Goal: Task Accomplishment & Management: Manage account settings

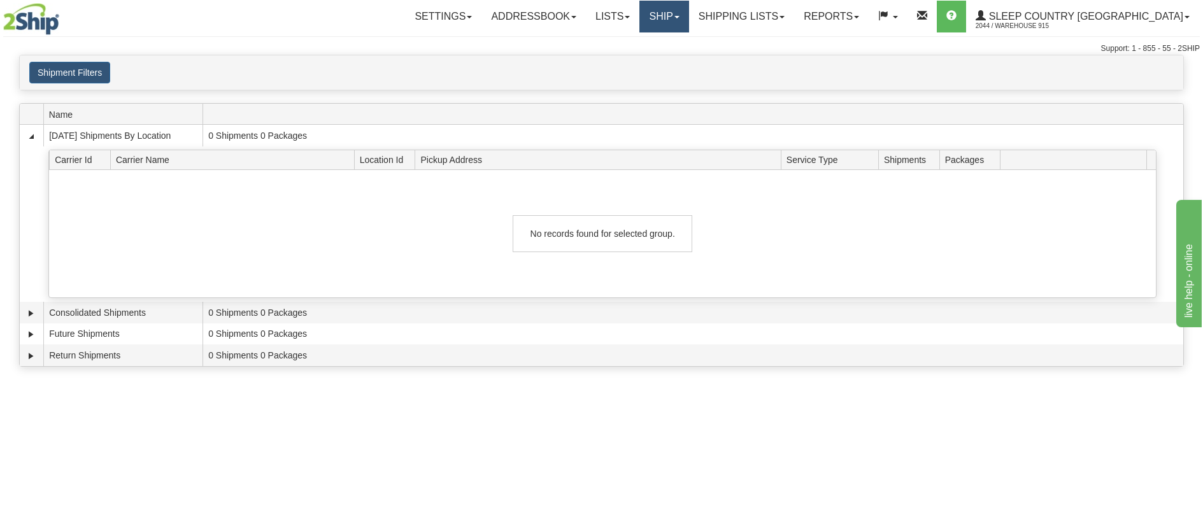
click at [688, 6] on link "Ship" at bounding box center [663, 17] width 49 height 32
click at [688, 48] on link "Ship Screen" at bounding box center [630, 44] width 115 height 17
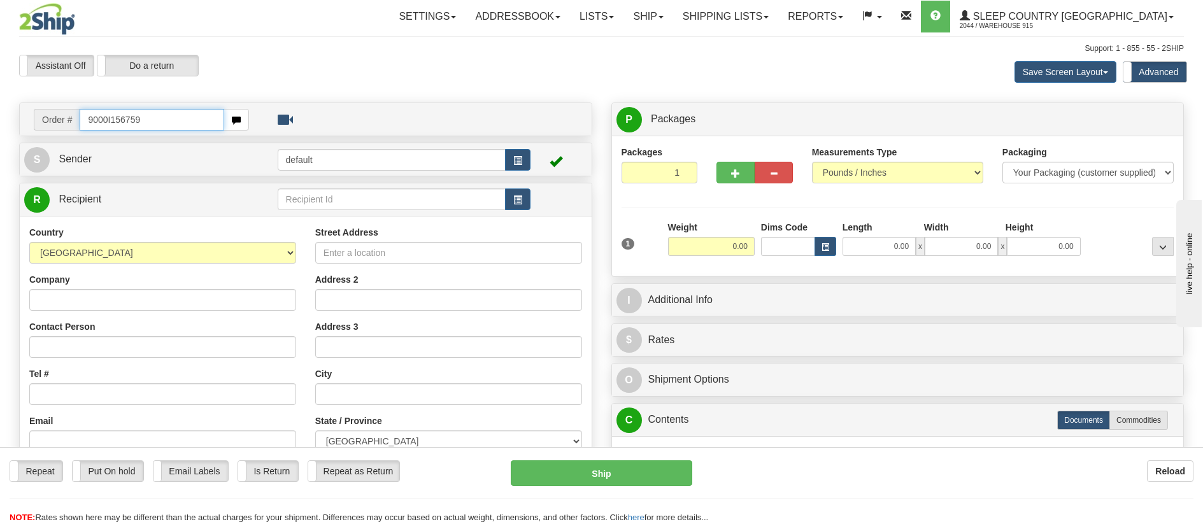
type input "9000I156759"
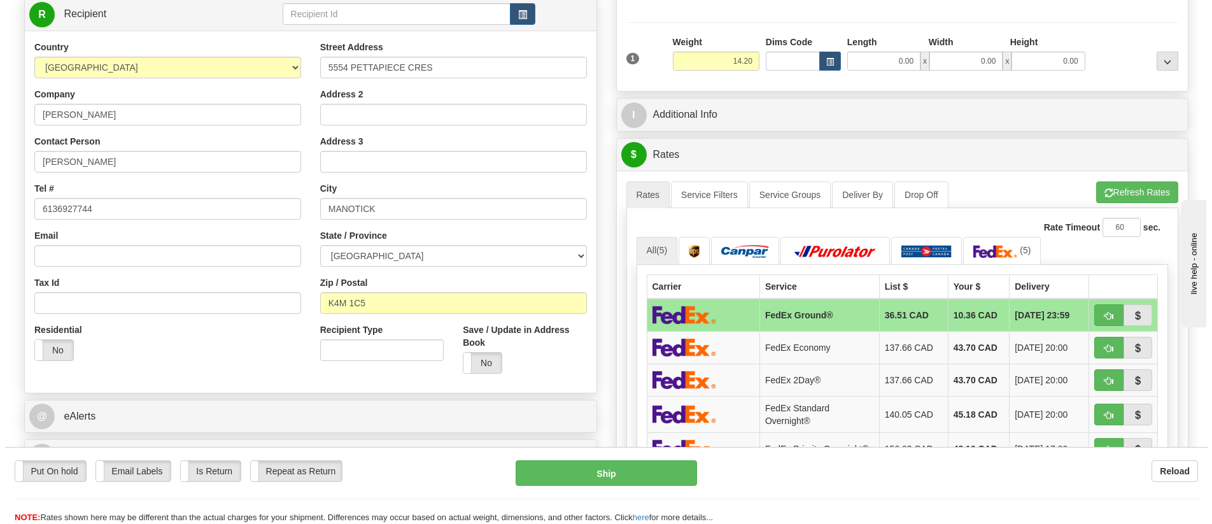
scroll to position [191, 0]
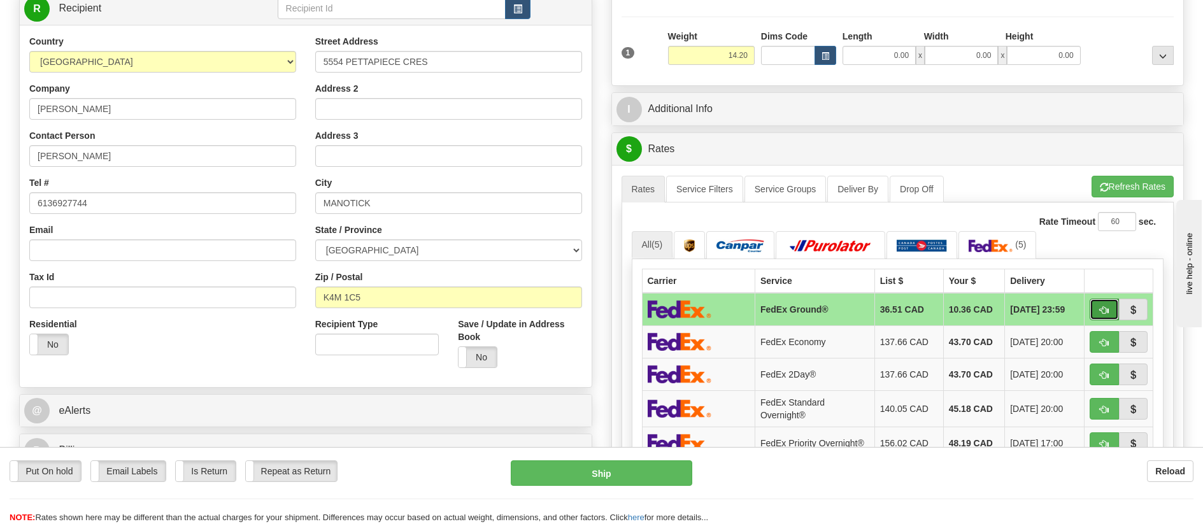
click at [1110, 303] on button "button" at bounding box center [1103, 310] width 29 height 22
type input "92"
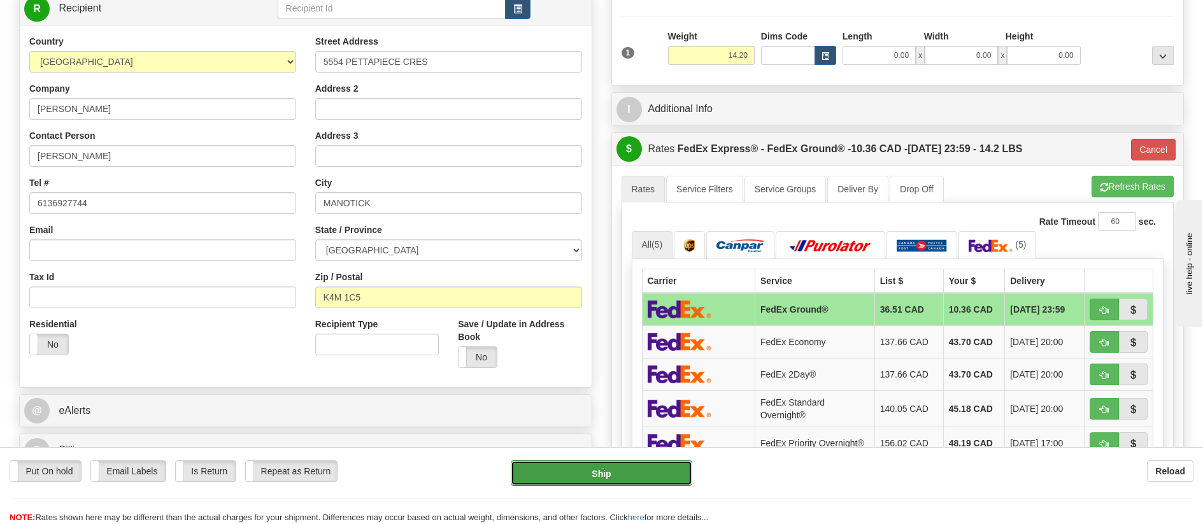
click at [635, 474] on button "Ship" at bounding box center [601, 472] width 181 height 25
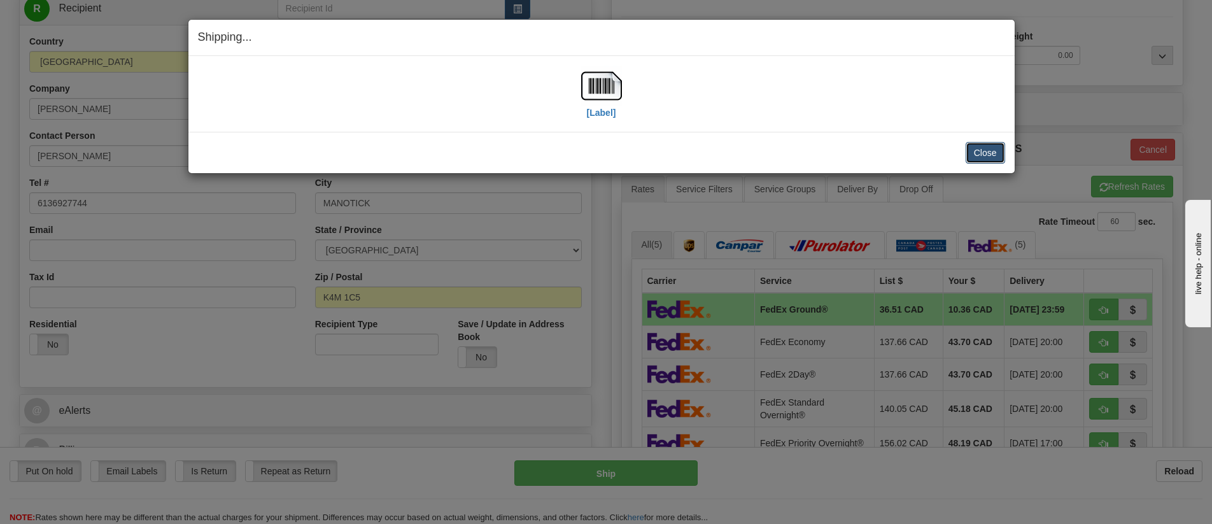
click at [986, 156] on button "Close" at bounding box center [985, 153] width 39 height 22
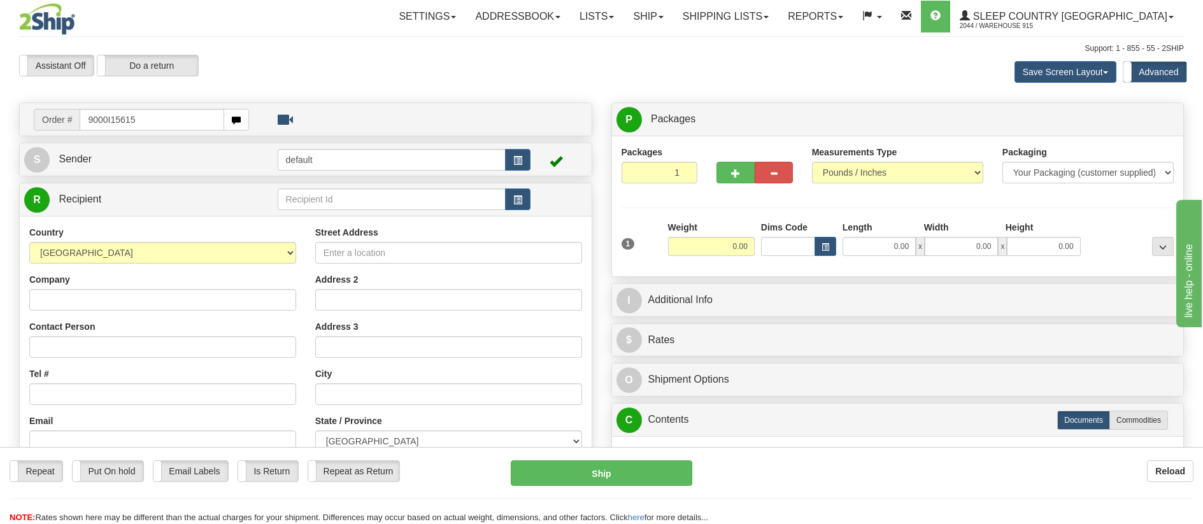
type input "9000I156157"
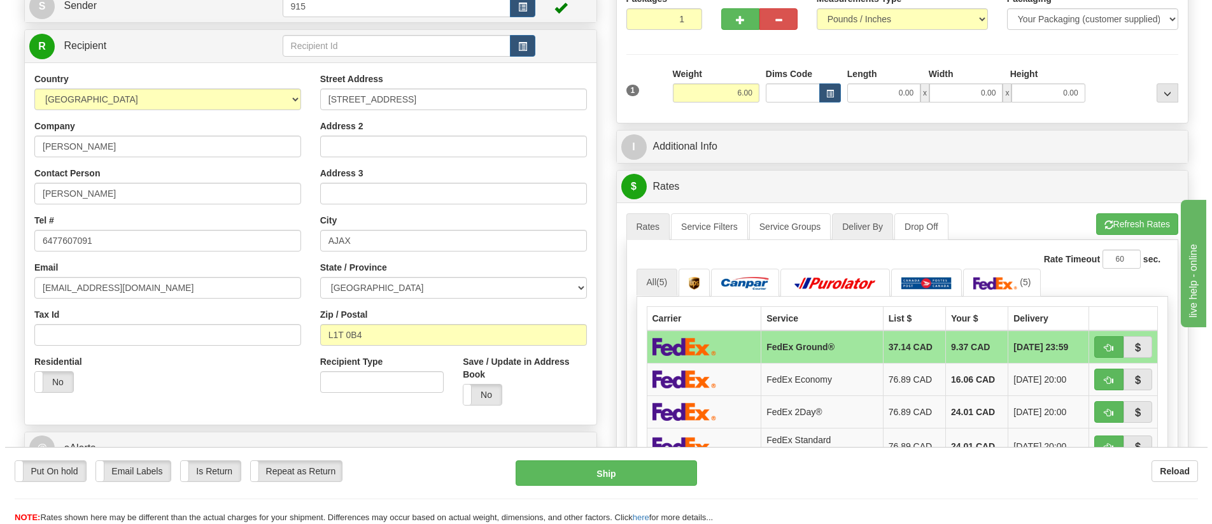
scroll to position [191, 0]
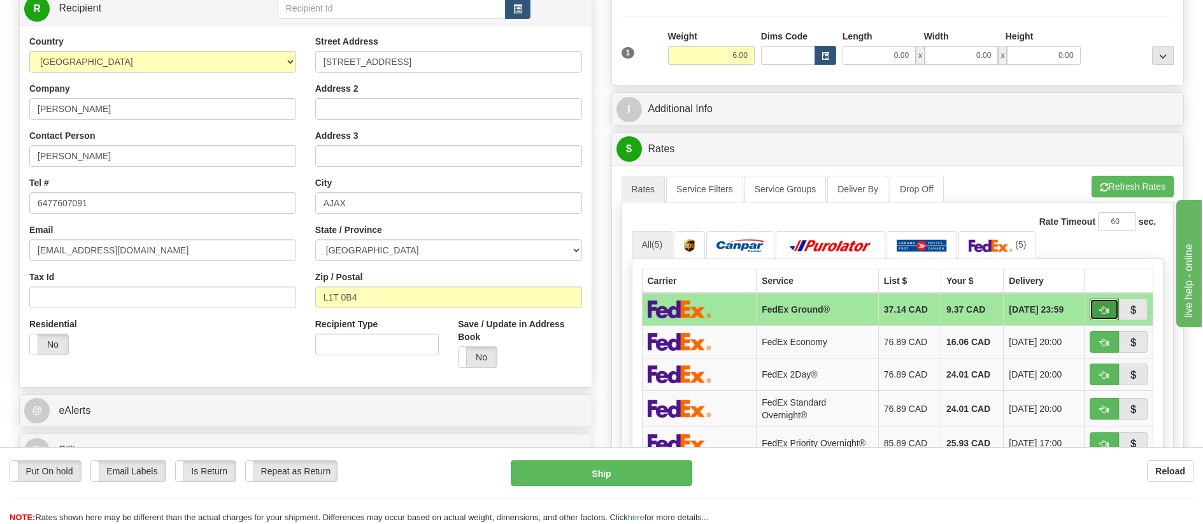
click at [1102, 306] on span "button" at bounding box center [1104, 310] width 9 height 8
type input "92"
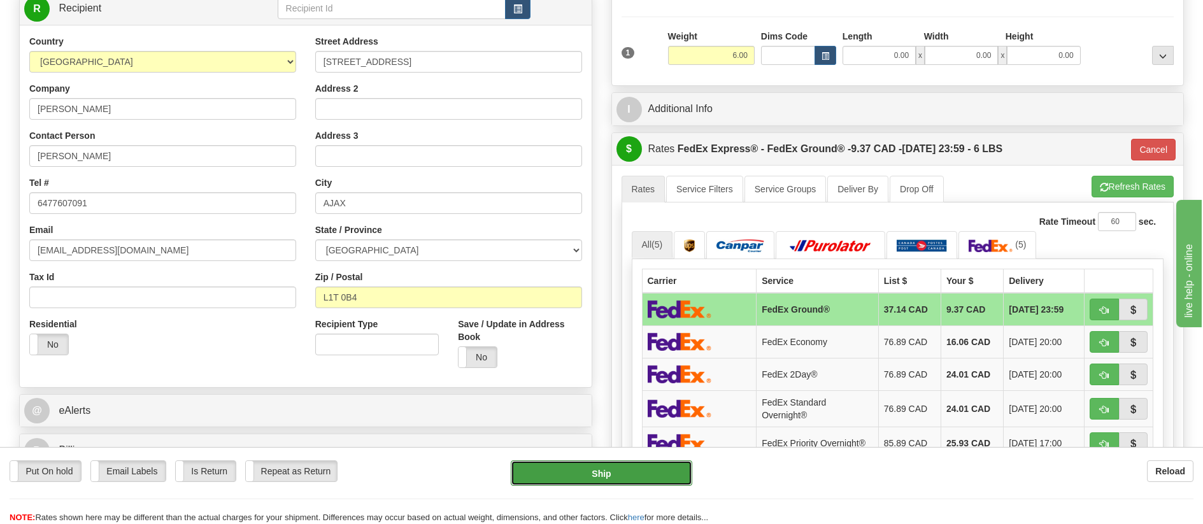
click at [639, 472] on button "Ship" at bounding box center [601, 472] width 181 height 25
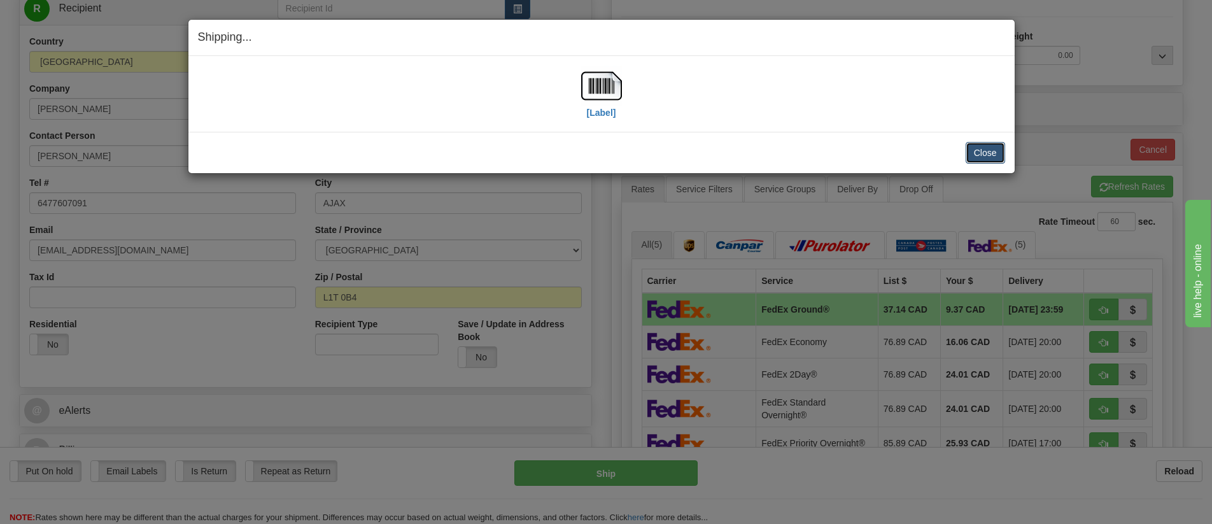
click at [992, 159] on button "Close" at bounding box center [985, 153] width 39 height 22
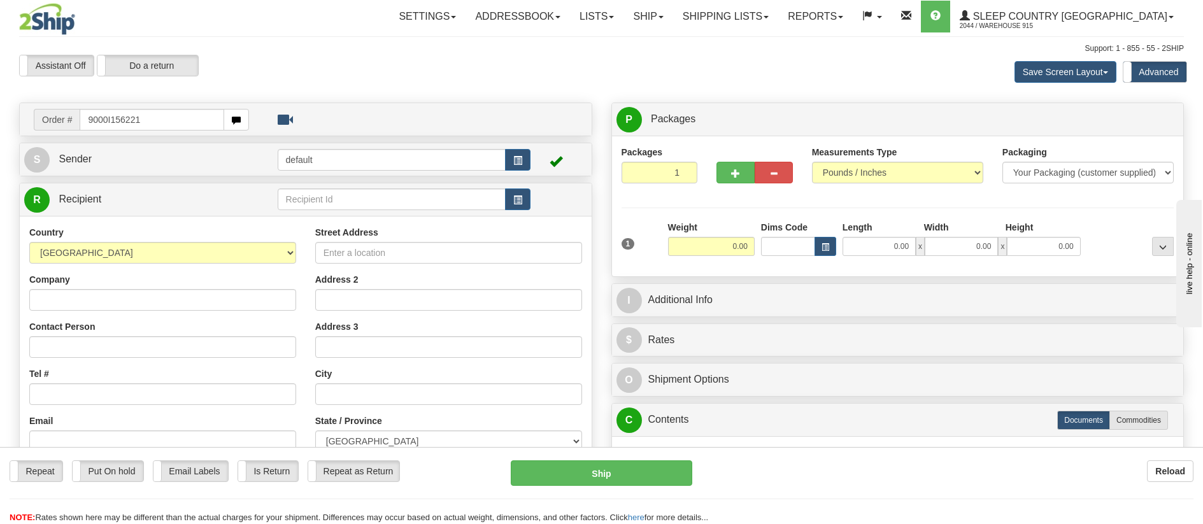
type input "9000I156221"
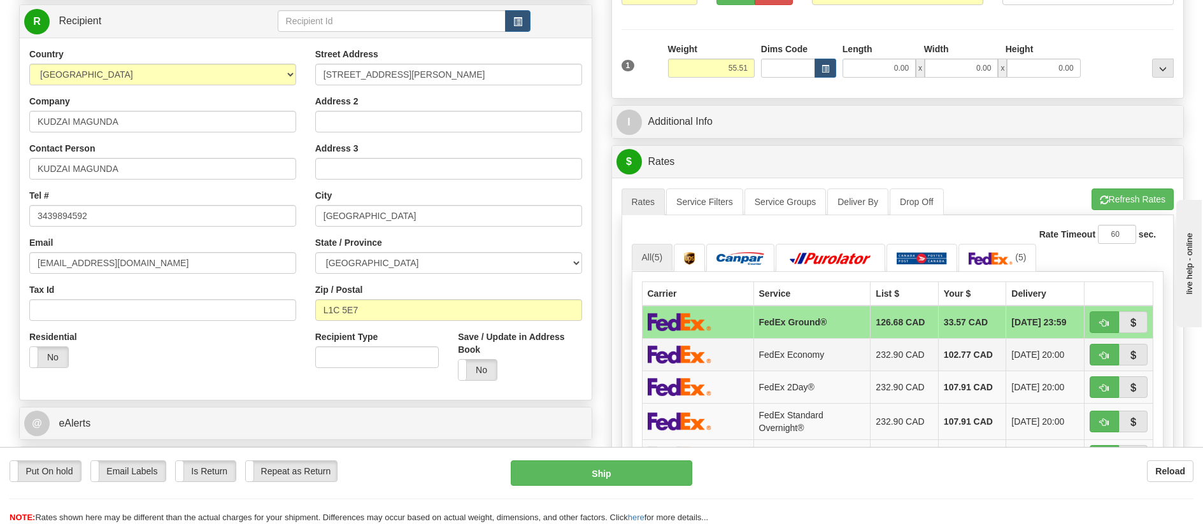
scroll to position [191, 0]
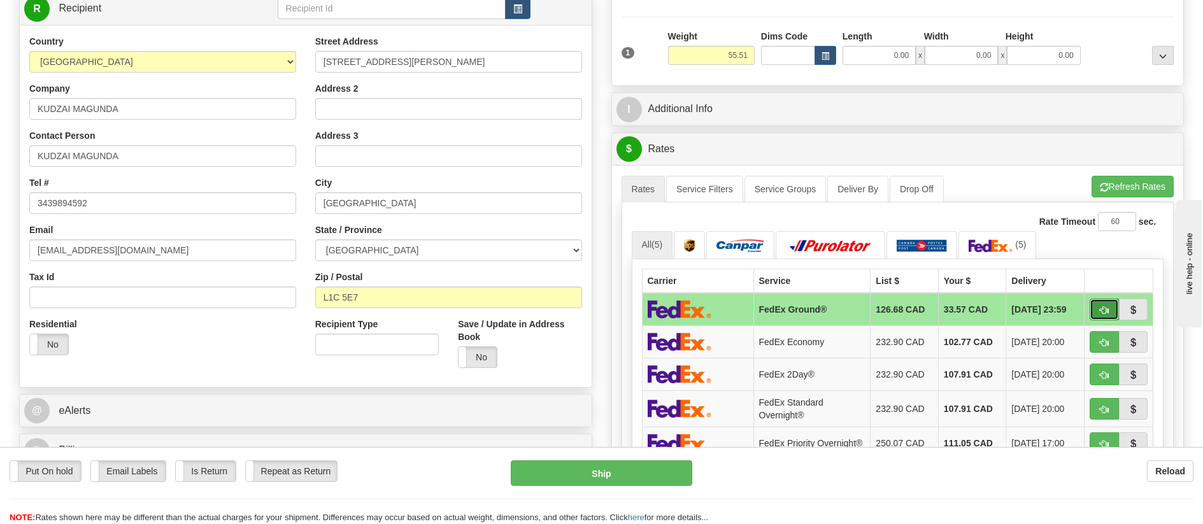
click at [1108, 311] on button "button" at bounding box center [1103, 310] width 29 height 22
type input "92"
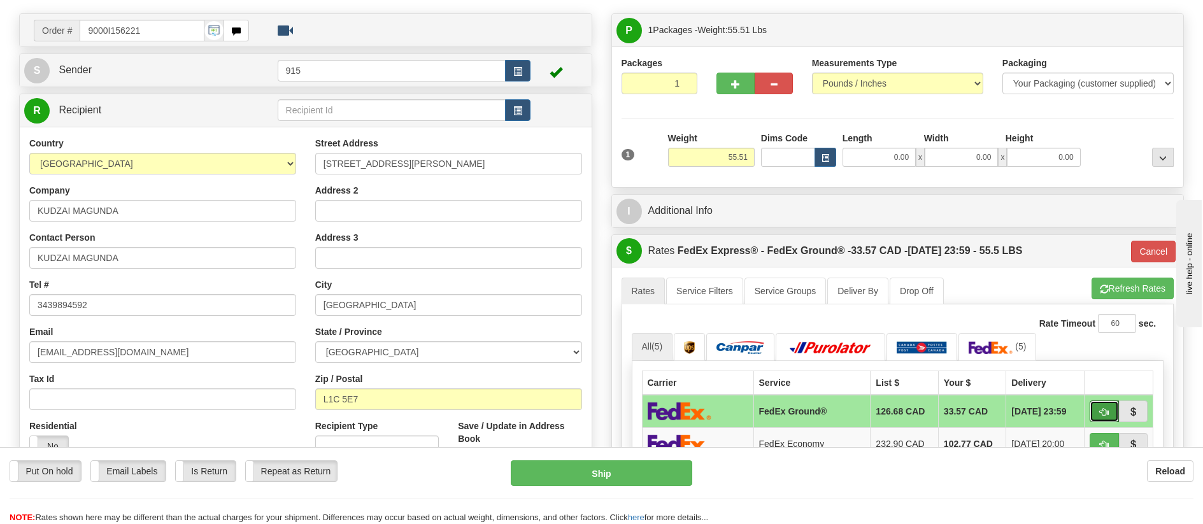
scroll to position [64, 0]
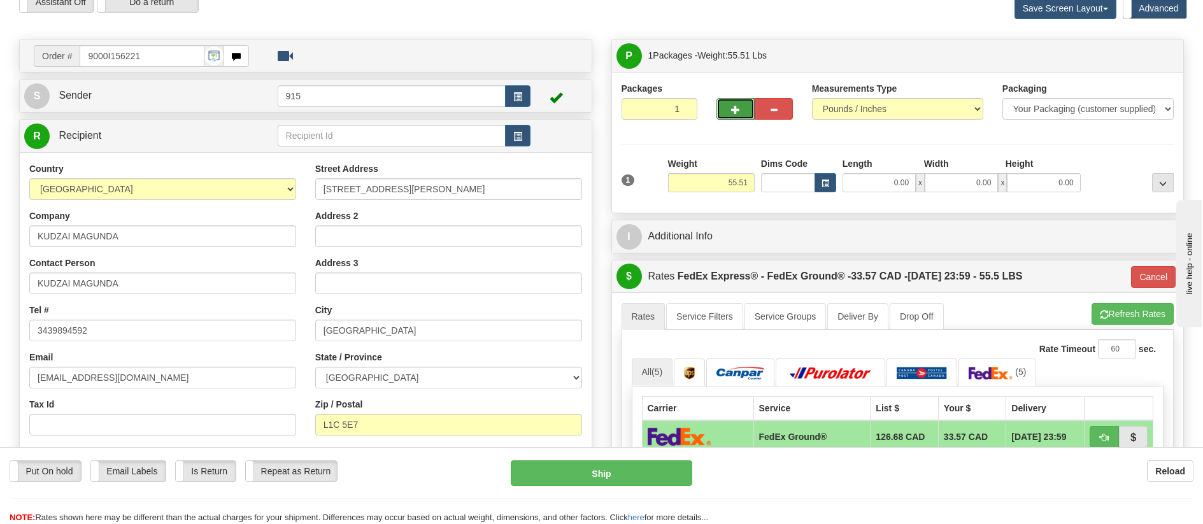
click at [742, 115] on button "button" at bounding box center [735, 109] width 38 height 22
type input "2"
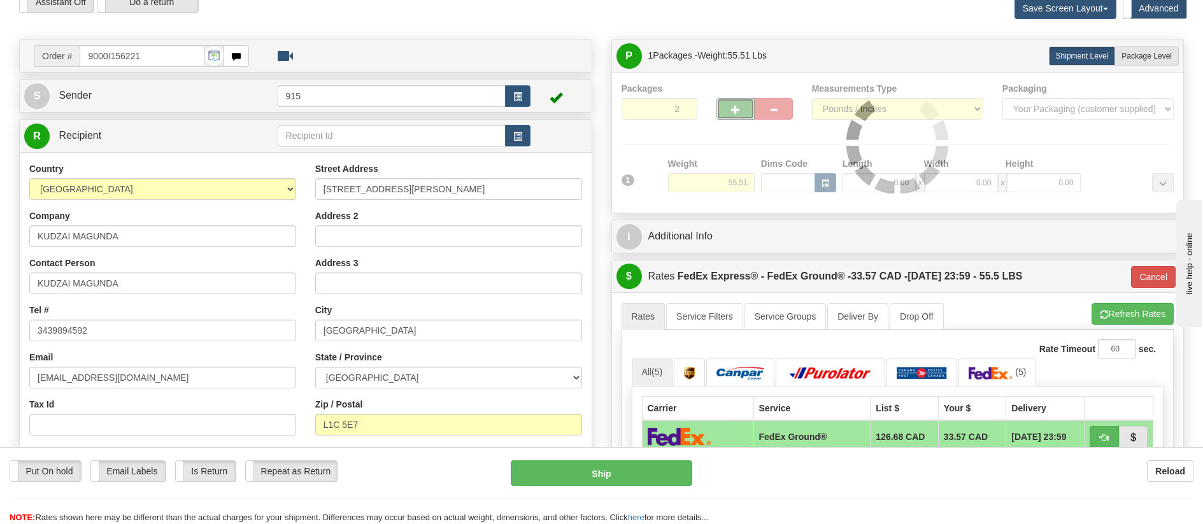
type input "92"
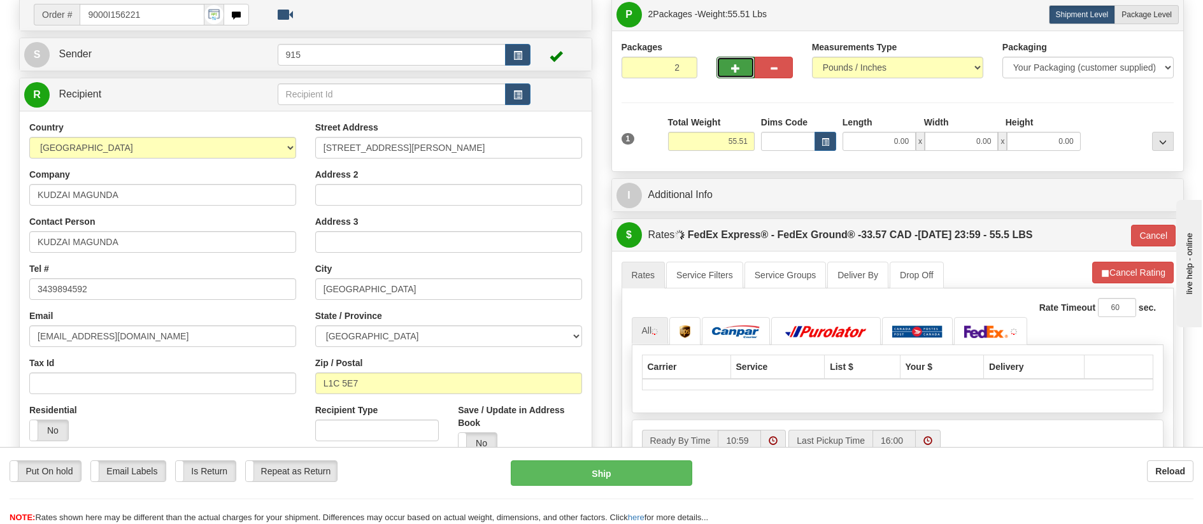
scroll to position [127, 0]
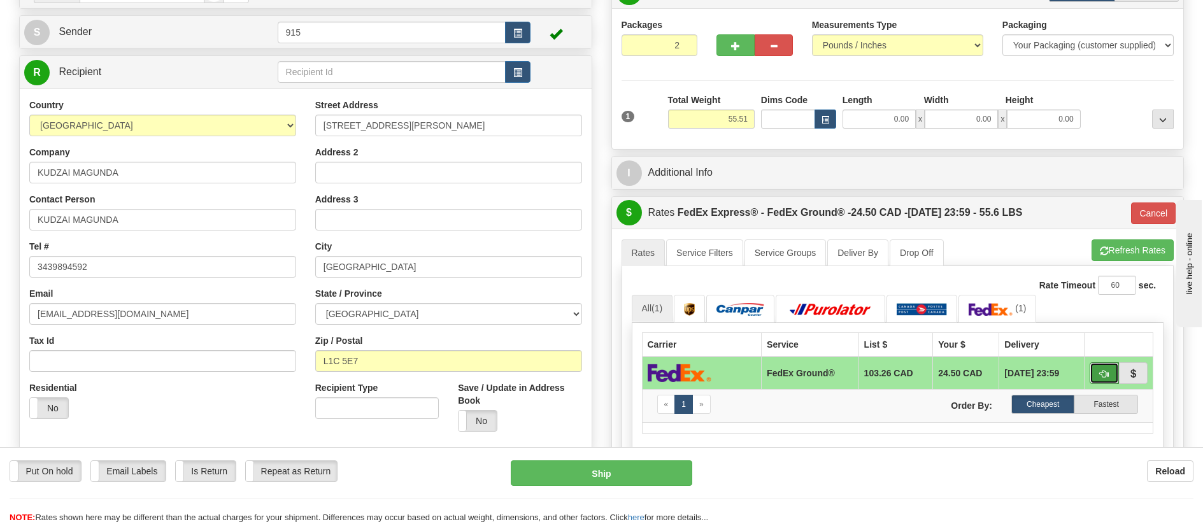
click at [1103, 366] on button "button" at bounding box center [1103, 373] width 29 height 22
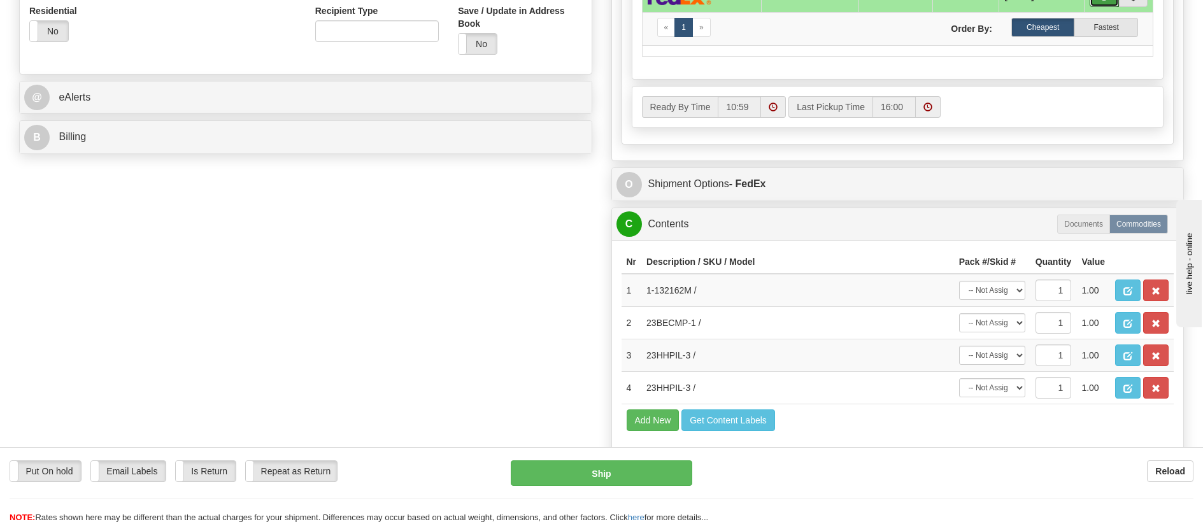
scroll to position [509, 0]
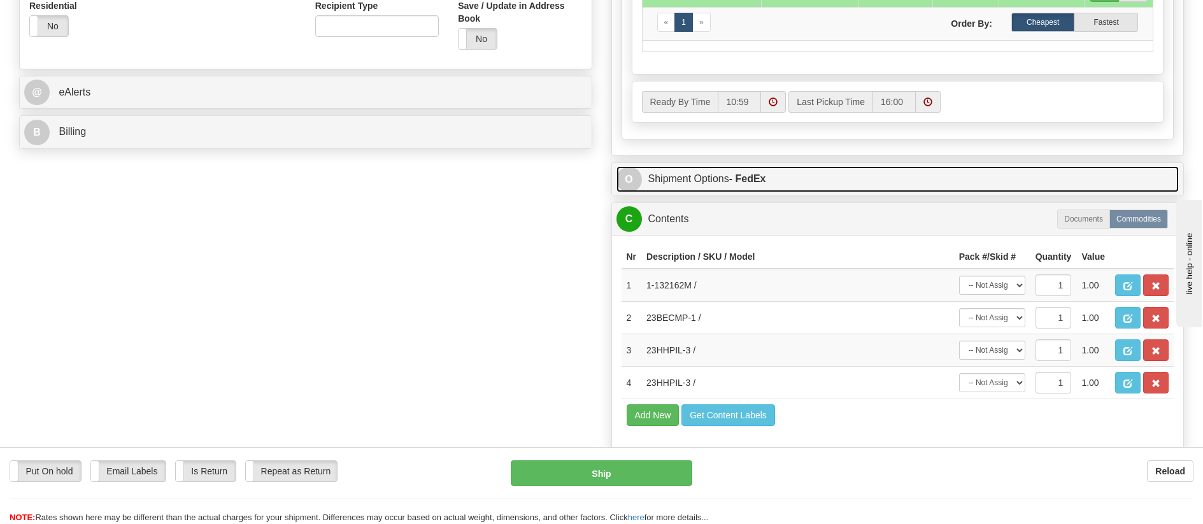
click at [730, 180] on link "O Shipment Options - FedEx" at bounding box center [897, 179] width 563 height 26
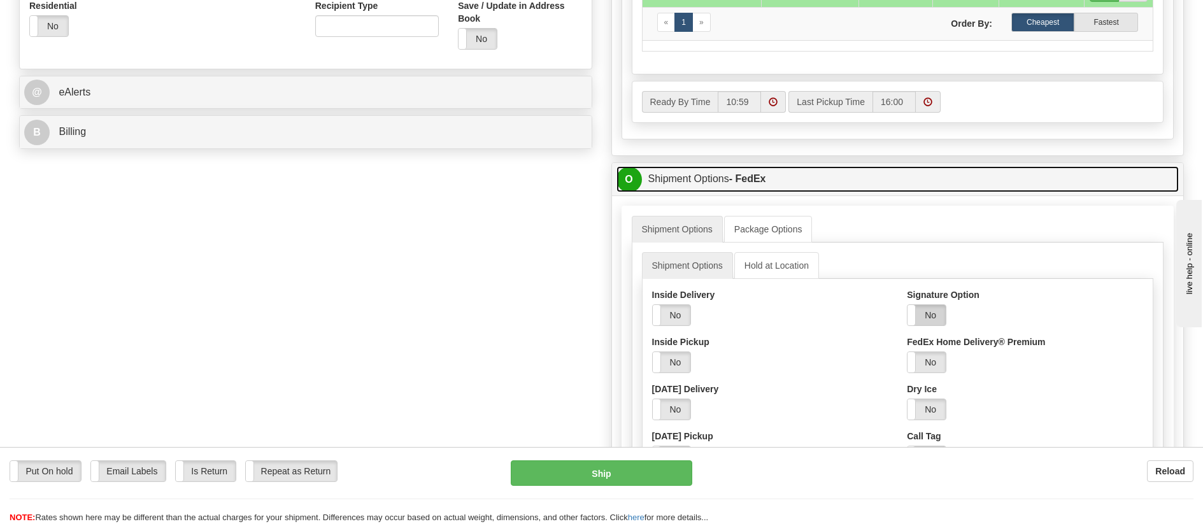
scroll to position [637, 0]
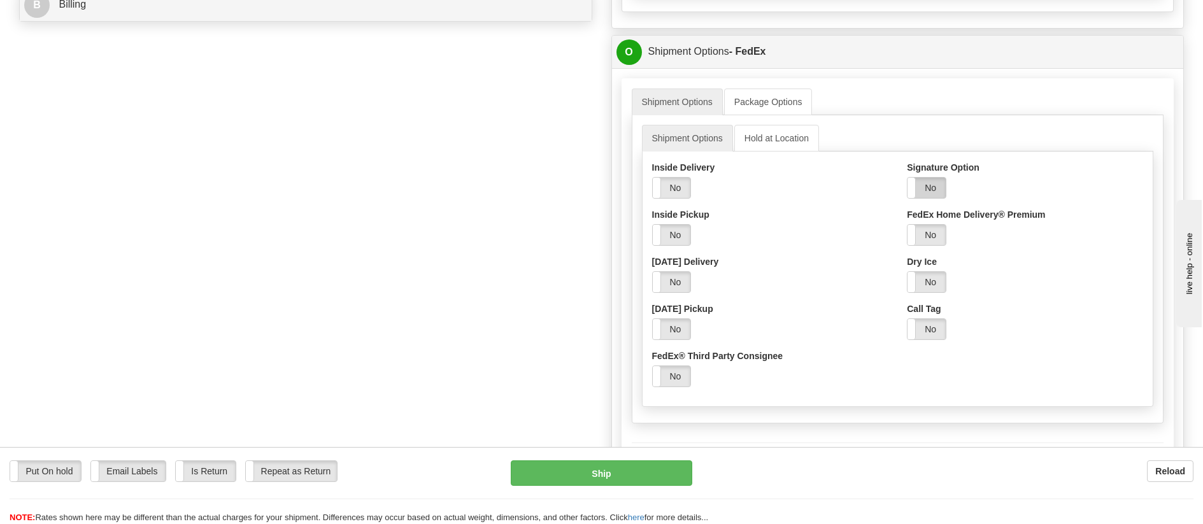
click at [933, 184] on label "No" at bounding box center [926, 188] width 38 height 20
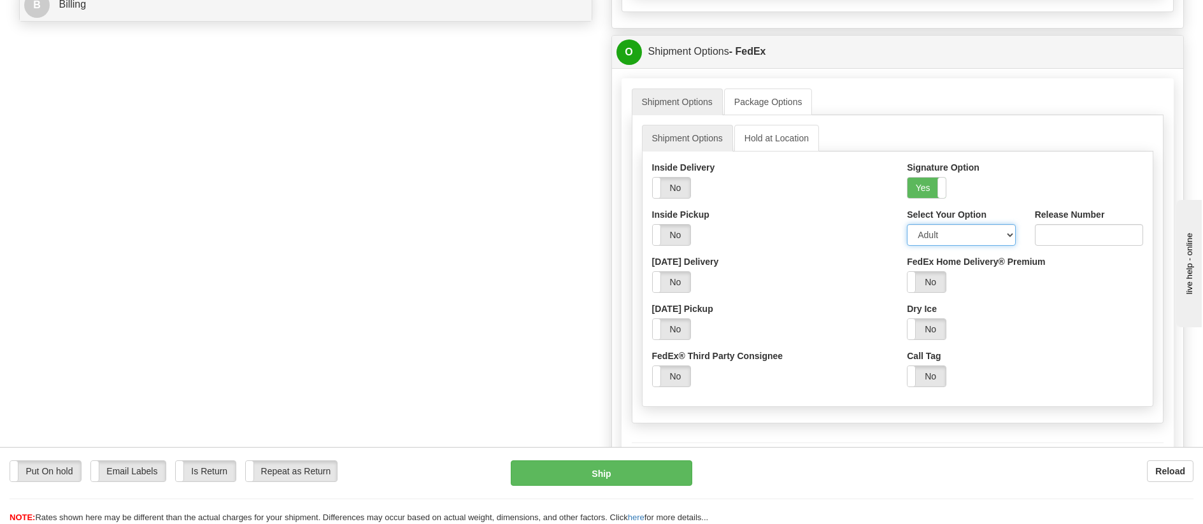
click at [933, 236] on select "Adult Direct Indirect No Signature Required Service Default" at bounding box center [961, 235] width 108 height 22
select select "2"
click at [907, 224] on select "Adult Direct Indirect No Signature Required Service Default" at bounding box center [961, 235] width 108 height 22
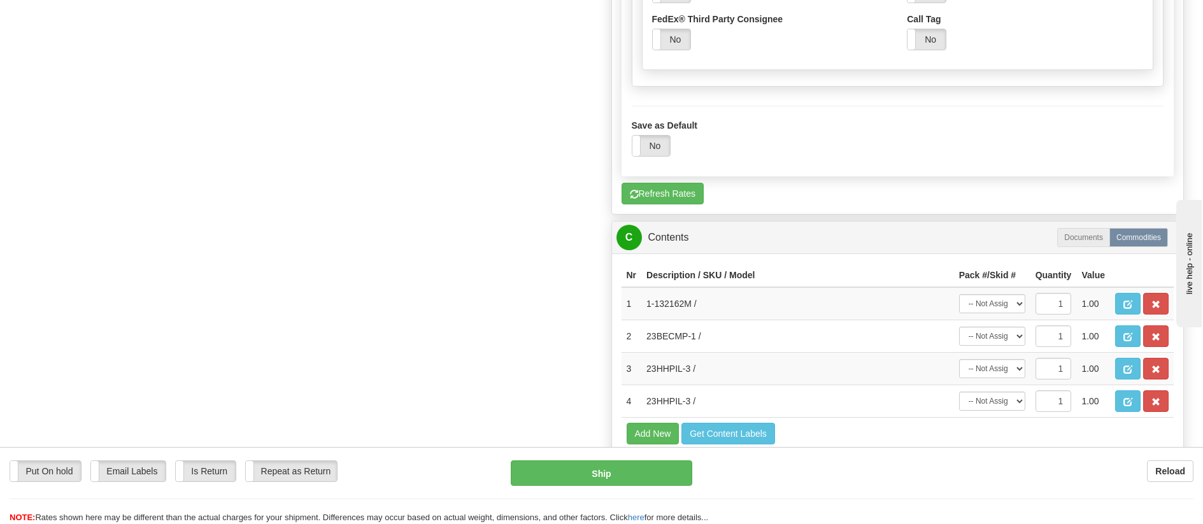
scroll to position [1019, 0]
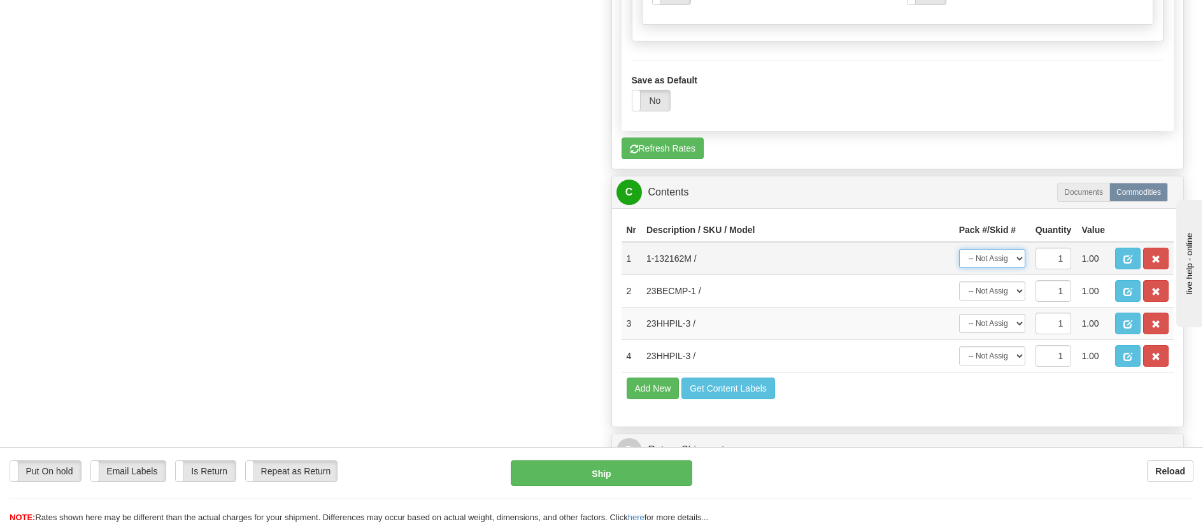
click at [1012, 257] on select "-- Not Assigned -- Package 1 Package 2" at bounding box center [992, 258] width 66 height 19
select select "0"
click at [959, 249] on select "-- Not Assigned -- Package 1 Package 2" at bounding box center [992, 258] width 66 height 19
click at [1020, 288] on select "-- Not Assigned -- Package 1 Package 2" at bounding box center [992, 290] width 66 height 19
select select "1"
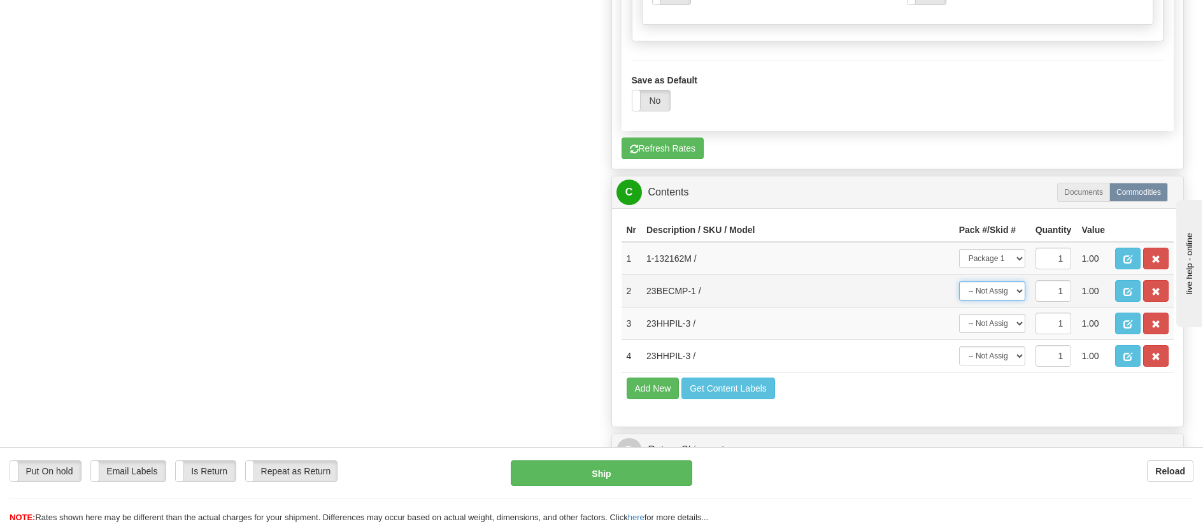
click at [959, 281] on select "-- Not Assigned -- Package 1 Package 2" at bounding box center [992, 290] width 66 height 19
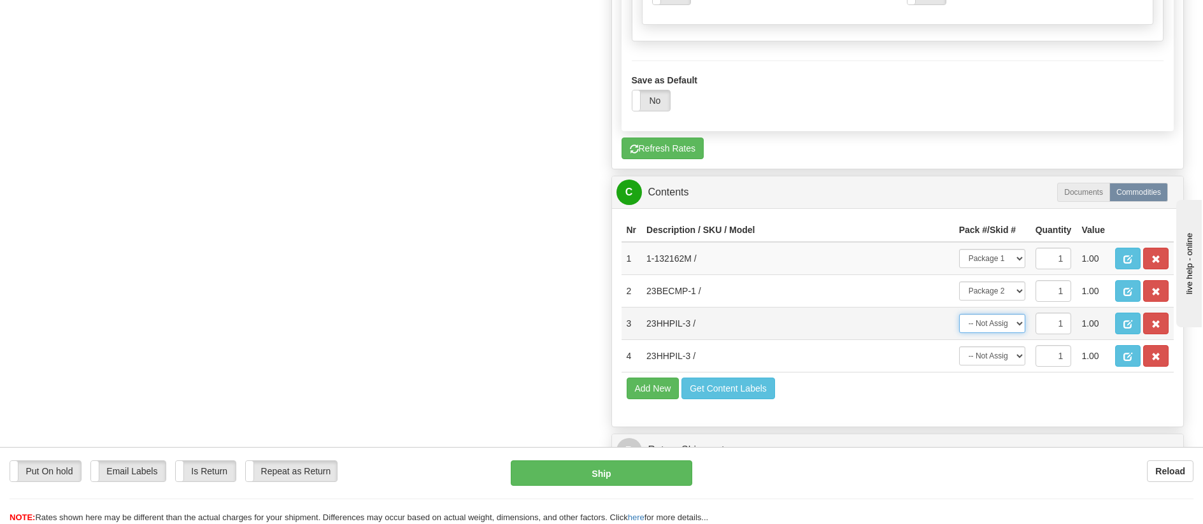
click at [1015, 327] on select "-- Not Assigned -- Package 1 Package 2" at bounding box center [992, 323] width 66 height 19
select select "1"
click at [959, 314] on select "-- Not Assigned -- Package 1 Package 2" at bounding box center [992, 323] width 66 height 19
click at [1013, 363] on select "-- Not Assigned -- Package 1 Package 2" at bounding box center [992, 355] width 66 height 19
select select "1"
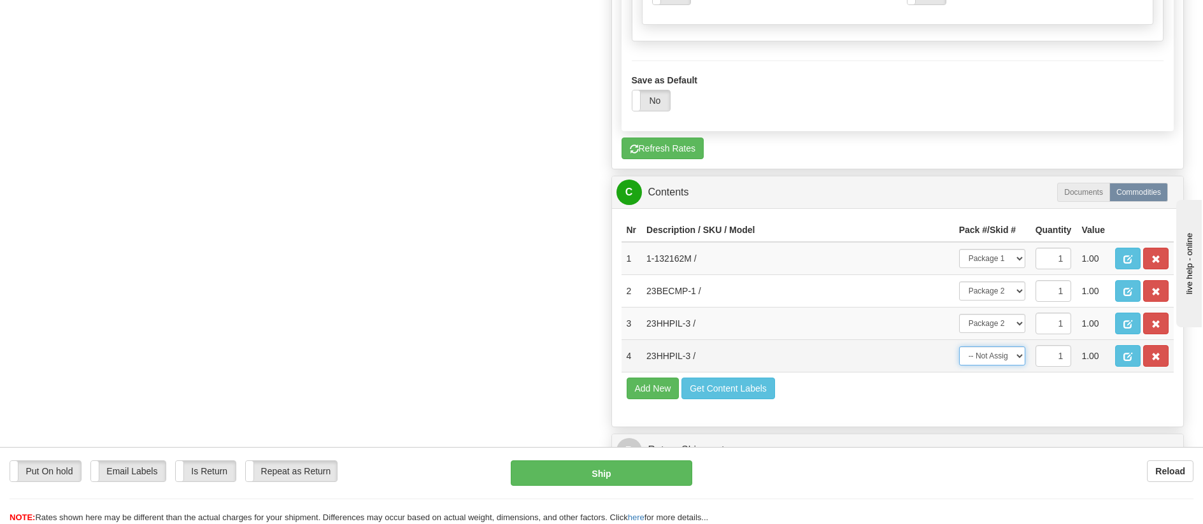
click at [959, 346] on select "-- Not Assigned -- Package 1 Package 2" at bounding box center [992, 355] width 66 height 19
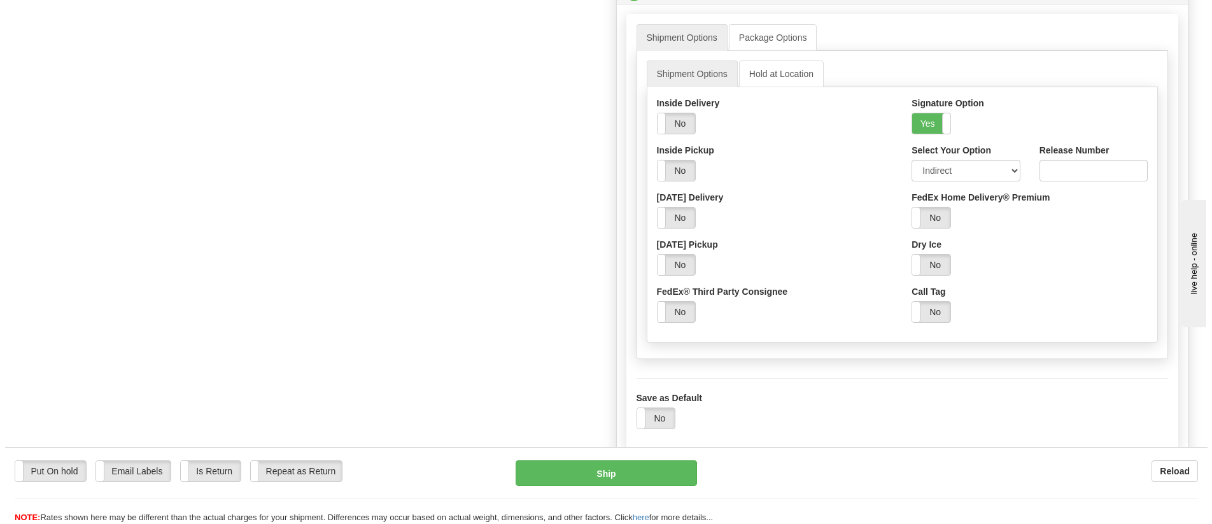
scroll to position [700, 0]
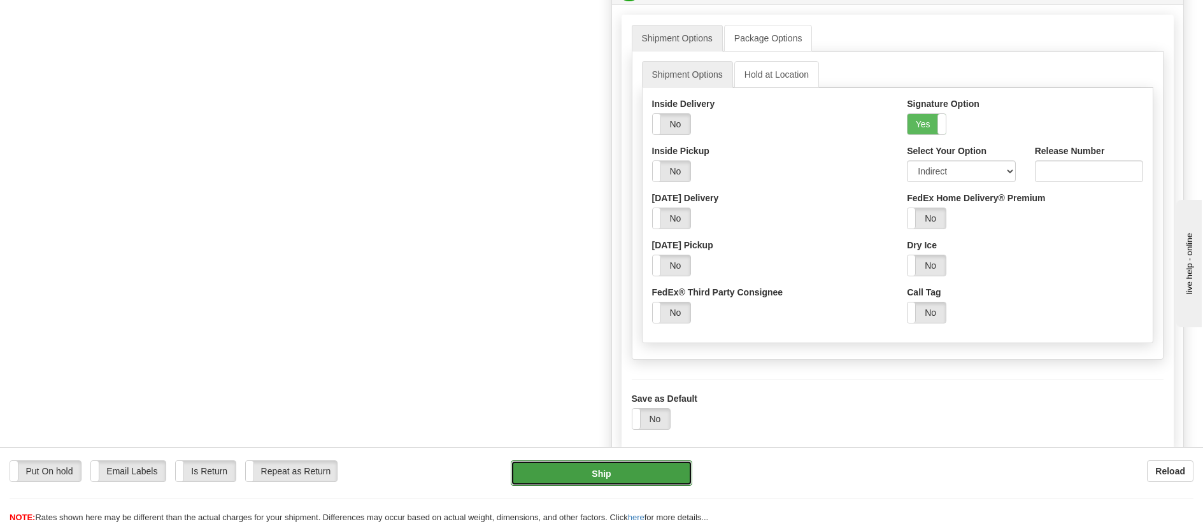
click at [558, 464] on button "Ship" at bounding box center [601, 472] width 181 height 25
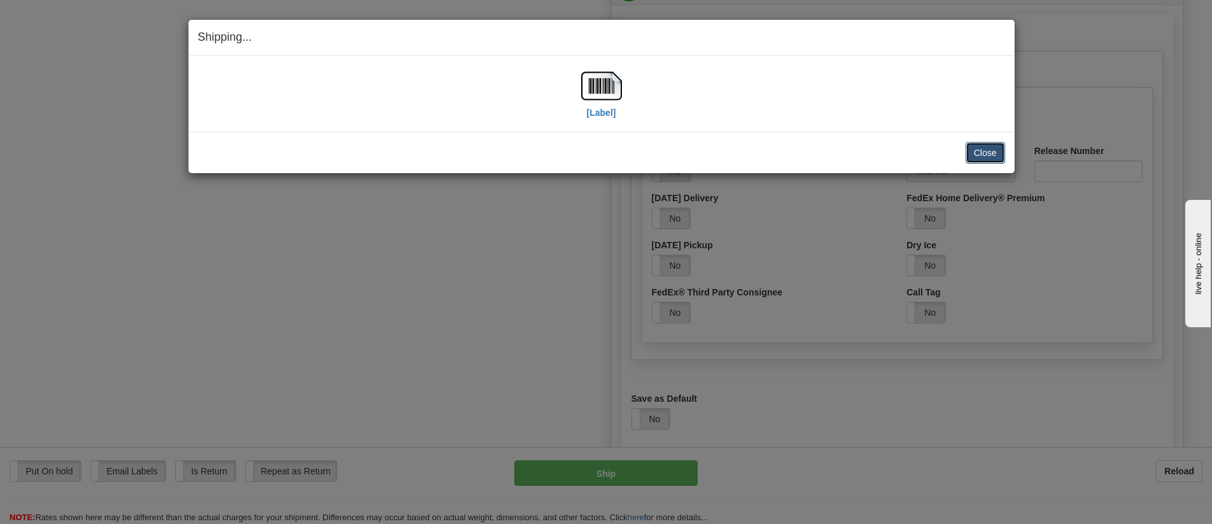
click at [989, 148] on button "Close" at bounding box center [985, 153] width 39 height 22
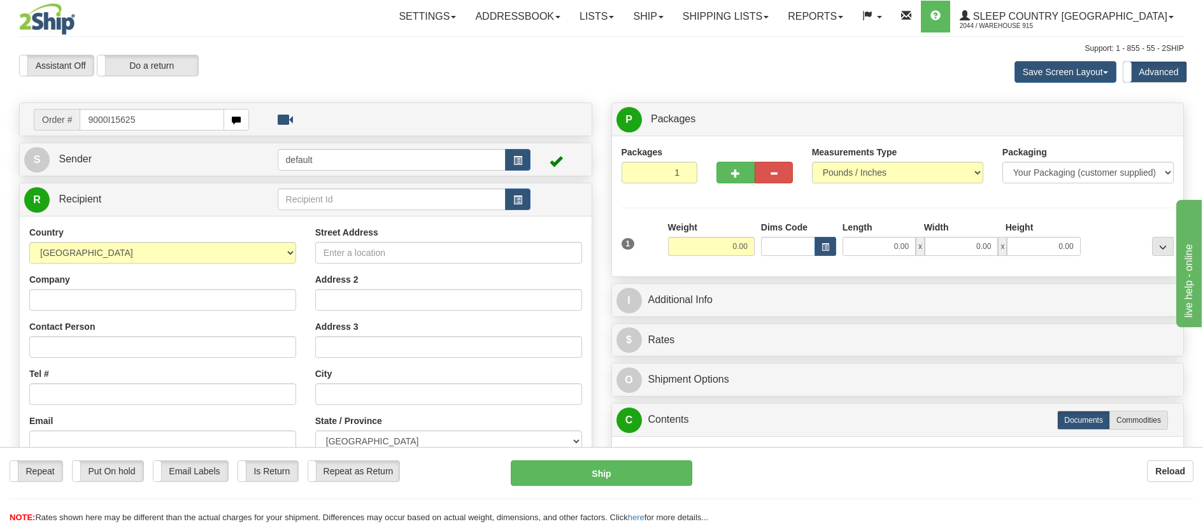
type input "9000I156259"
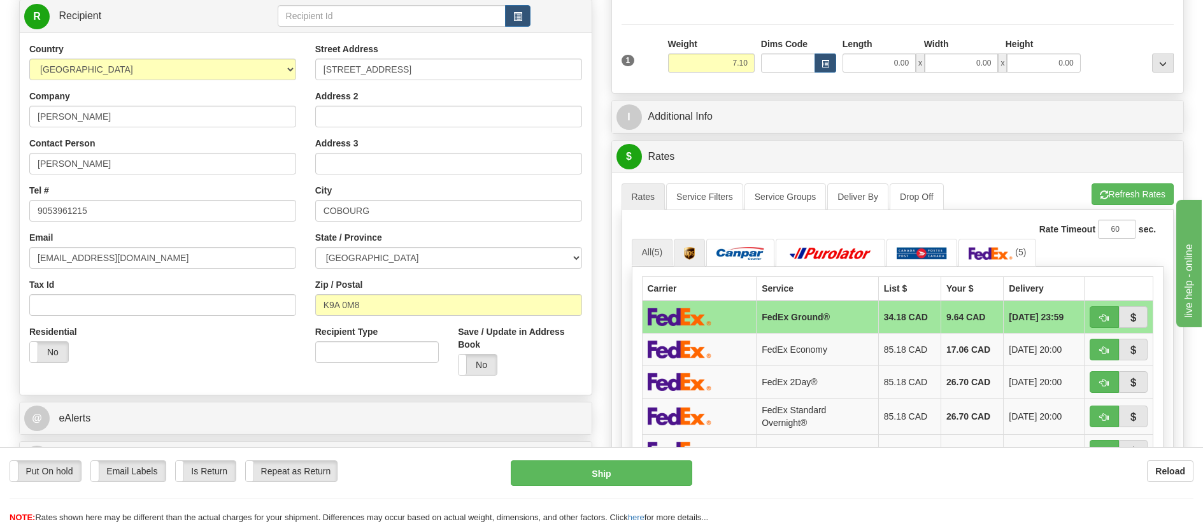
scroll to position [191, 0]
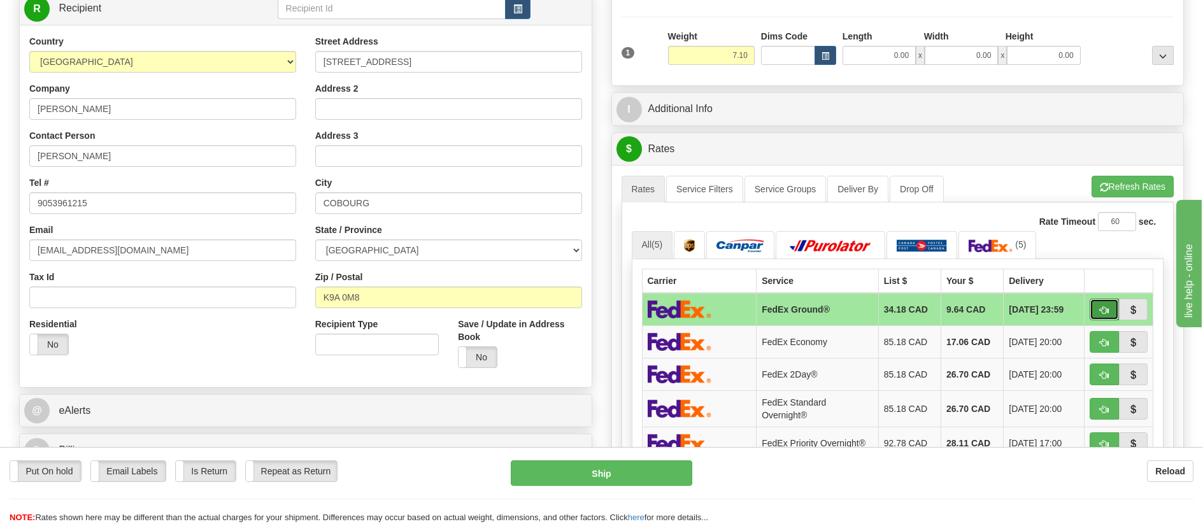
click at [1093, 307] on button "button" at bounding box center [1103, 310] width 29 height 22
type input "92"
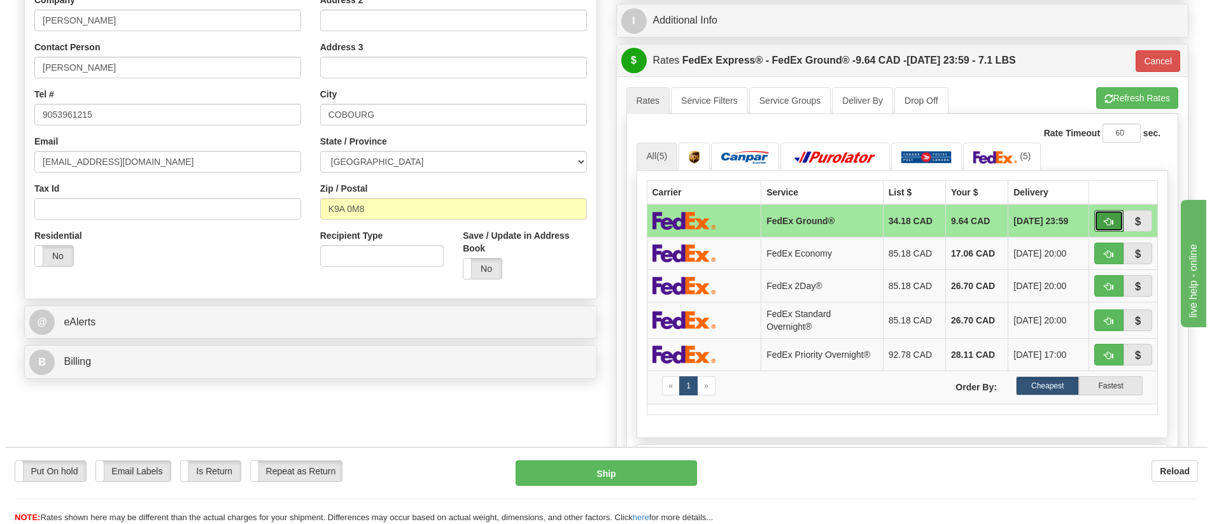
scroll to position [318, 0]
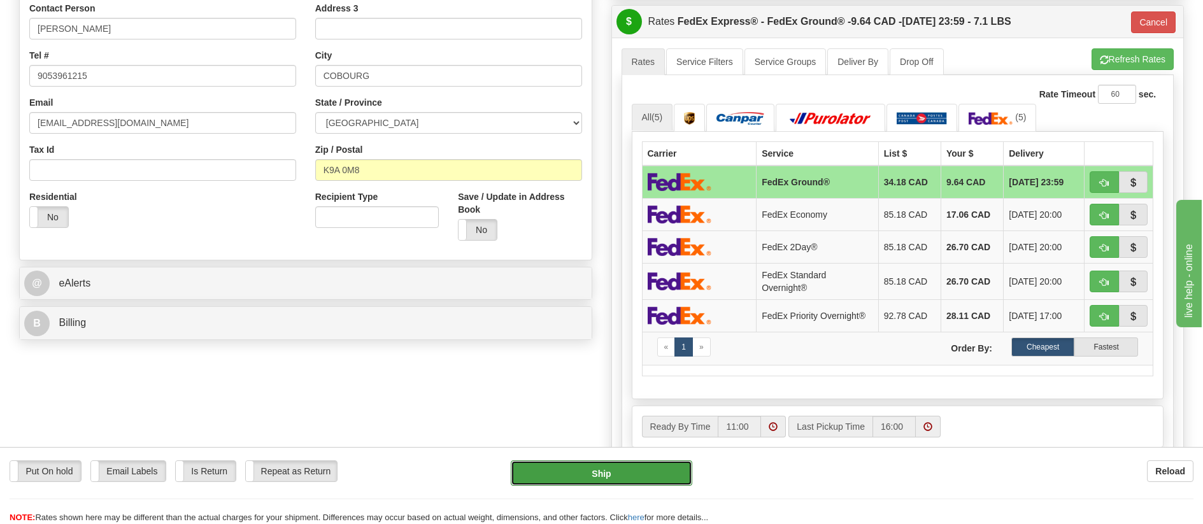
click at [646, 466] on button "Ship" at bounding box center [601, 472] width 181 height 25
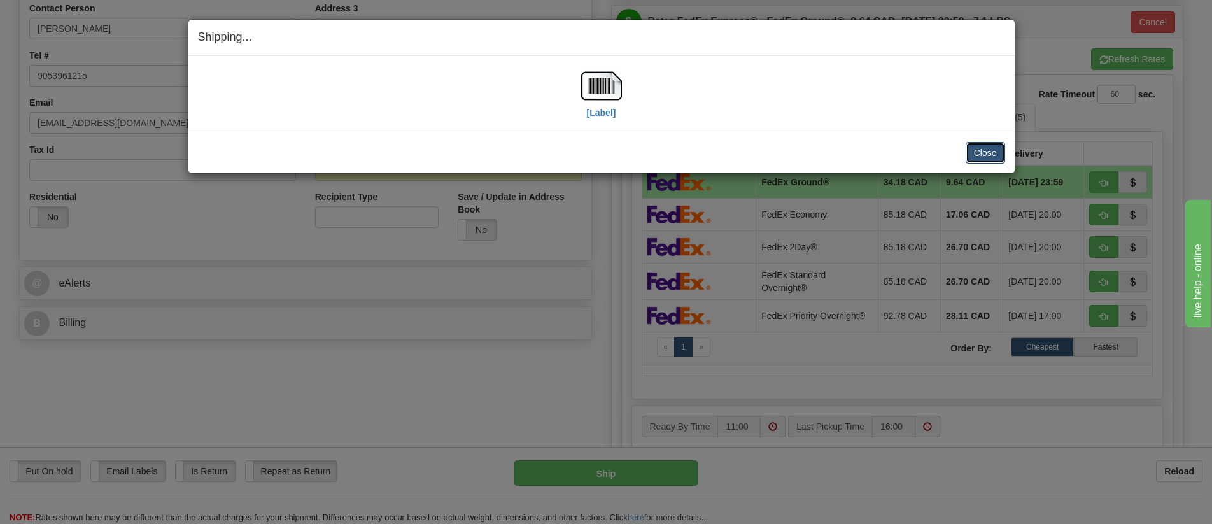
click at [974, 150] on button "Close" at bounding box center [985, 153] width 39 height 22
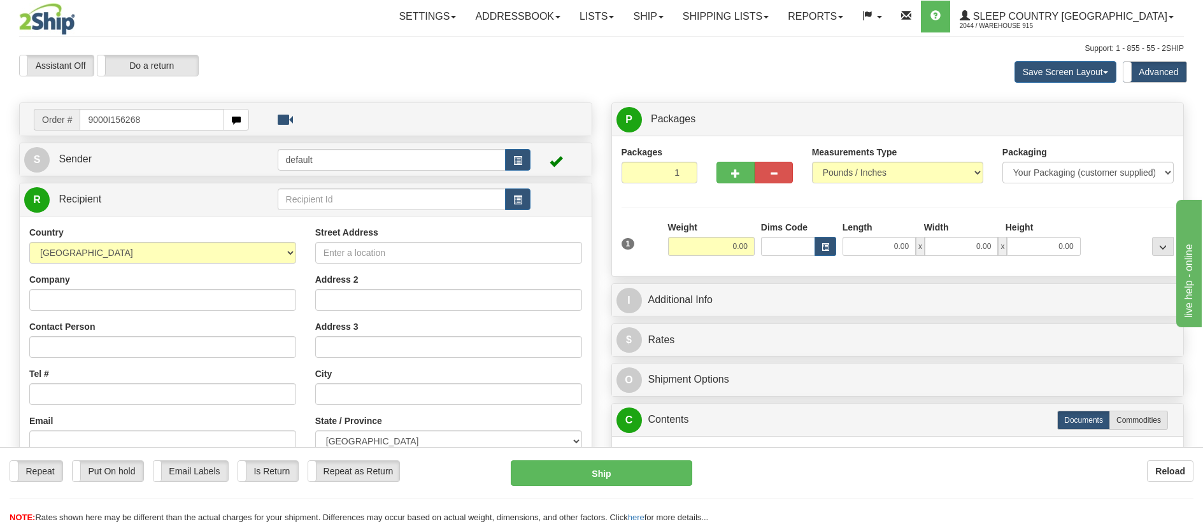
type input "9000I156268"
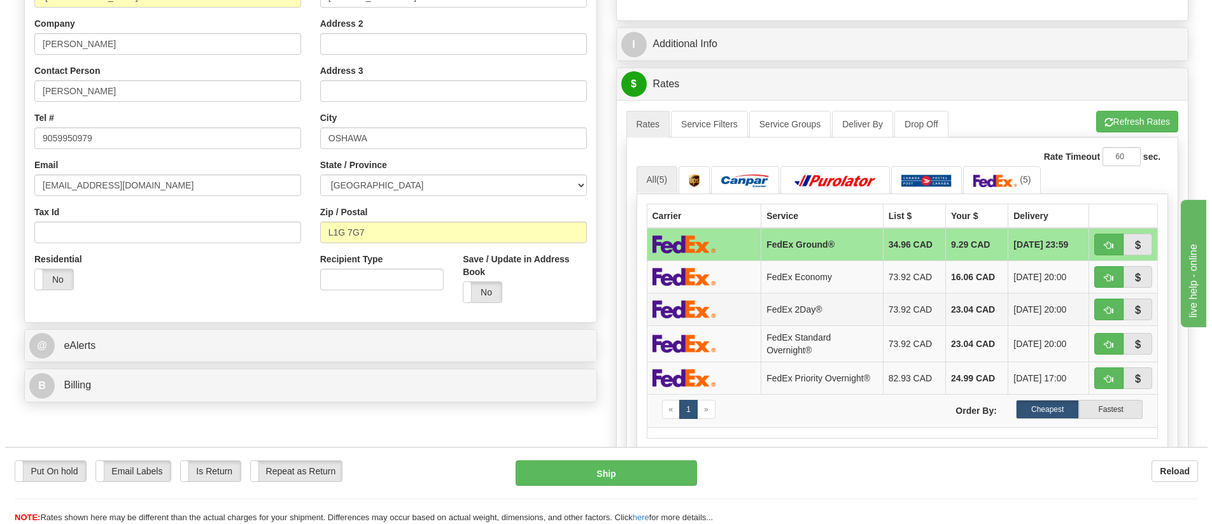
scroll to position [318, 0]
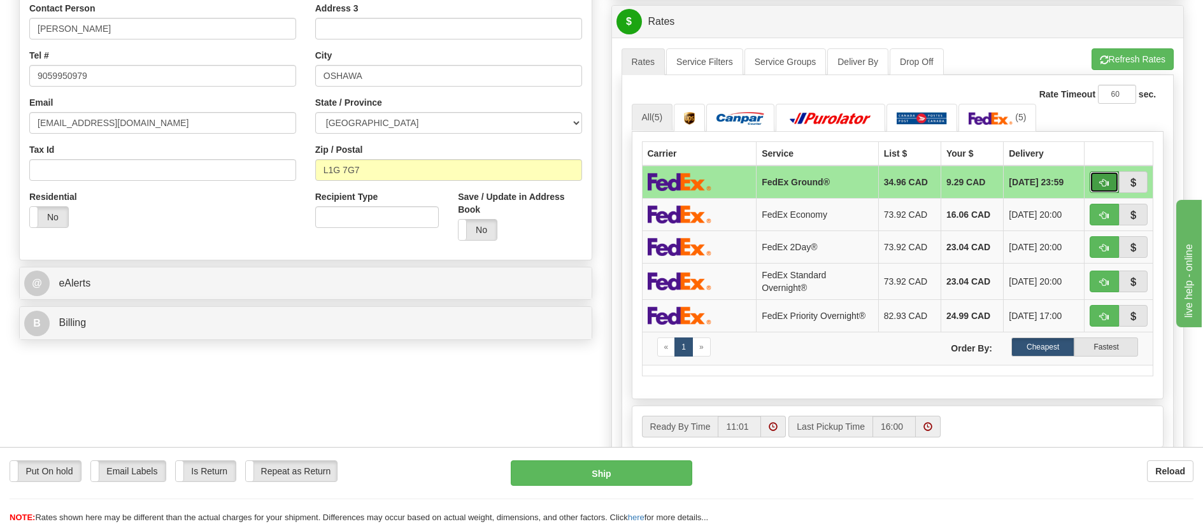
click at [1110, 183] on button "button" at bounding box center [1103, 182] width 29 height 22
type input "92"
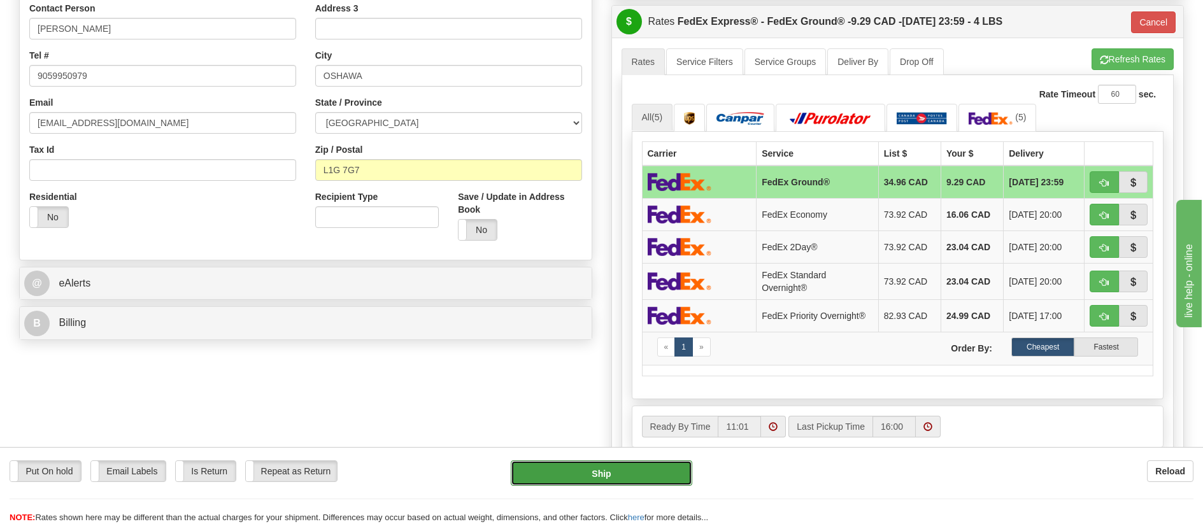
click at [591, 474] on button "Ship" at bounding box center [601, 472] width 181 height 25
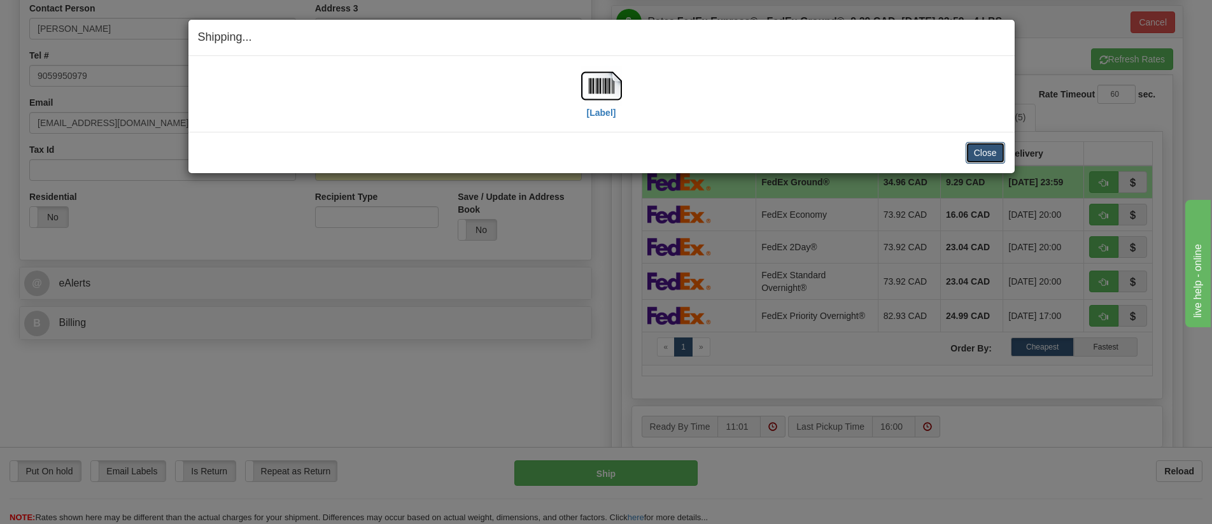
click at [981, 154] on button "Close" at bounding box center [985, 153] width 39 height 22
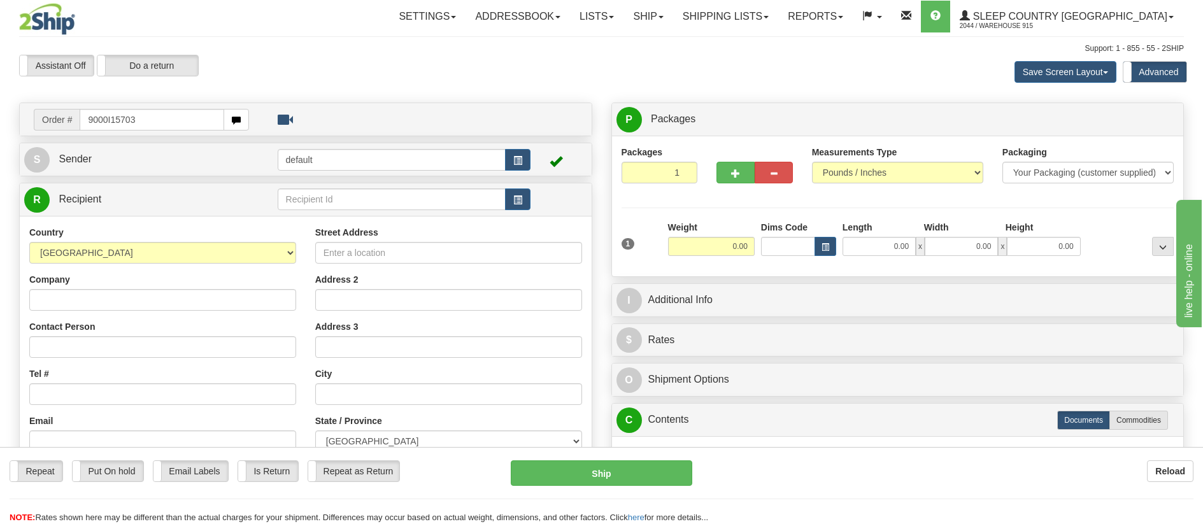
type input "9000I157033"
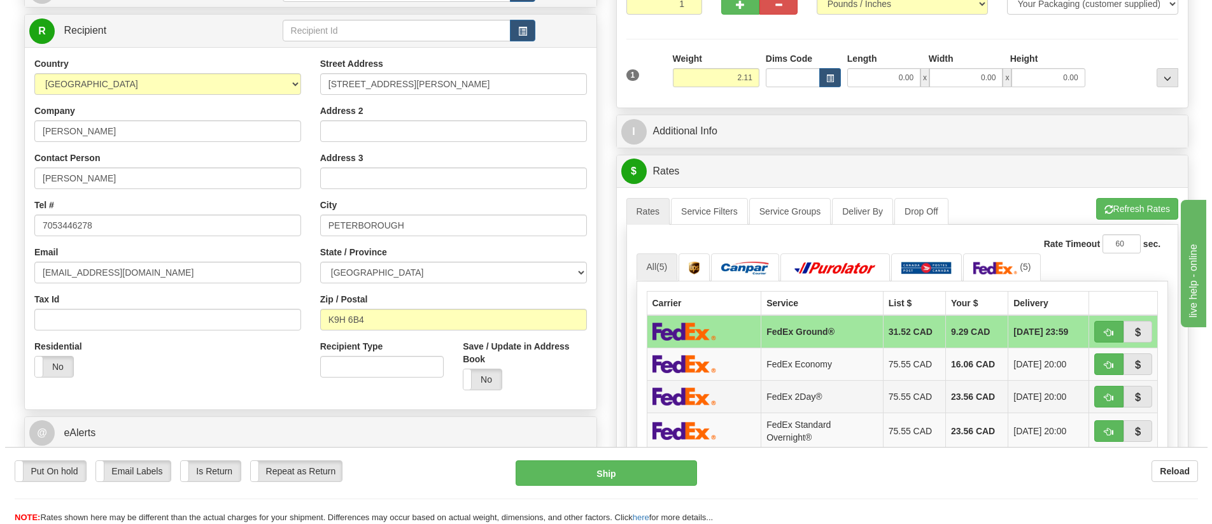
scroll to position [191, 0]
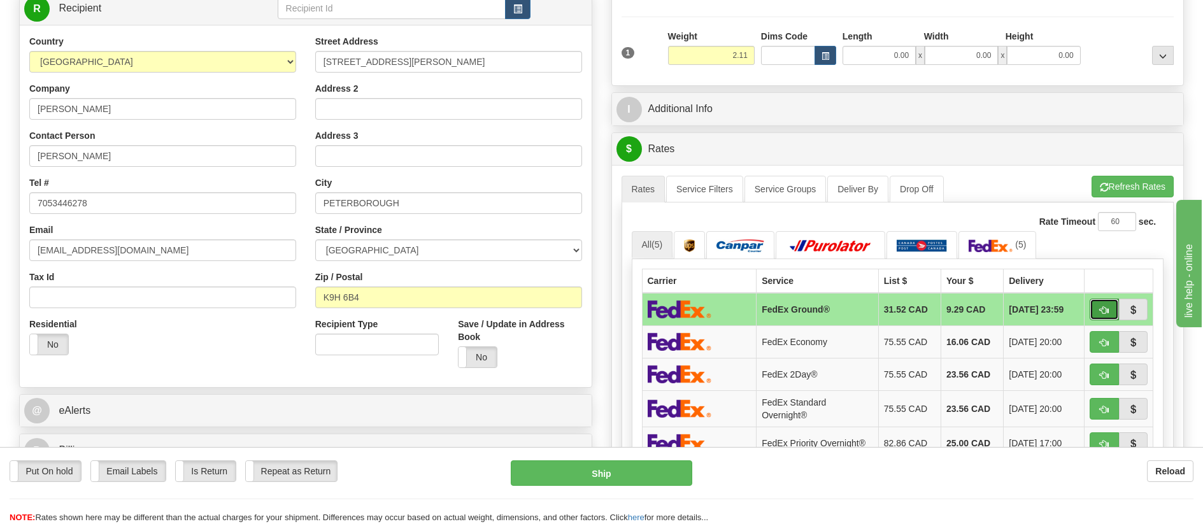
click at [1102, 309] on span "button" at bounding box center [1104, 310] width 9 height 8
type input "92"
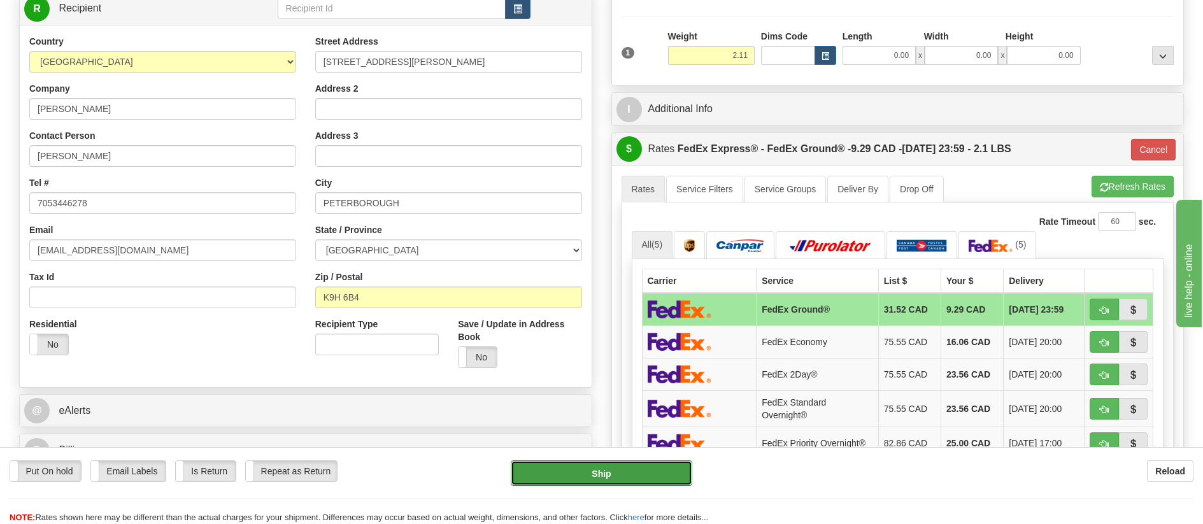
click at [625, 472] on button "Ship" at bounding box center [601, 472] width 181 height 25
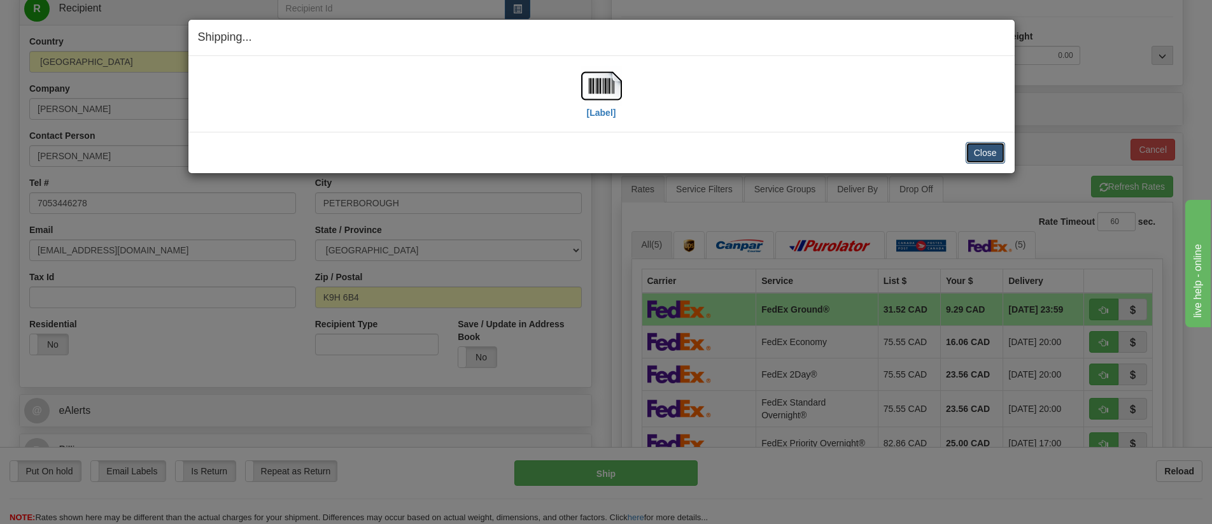
click at [976, 151] on button "Close" at bounding box center [985, 153] width 39 height 22
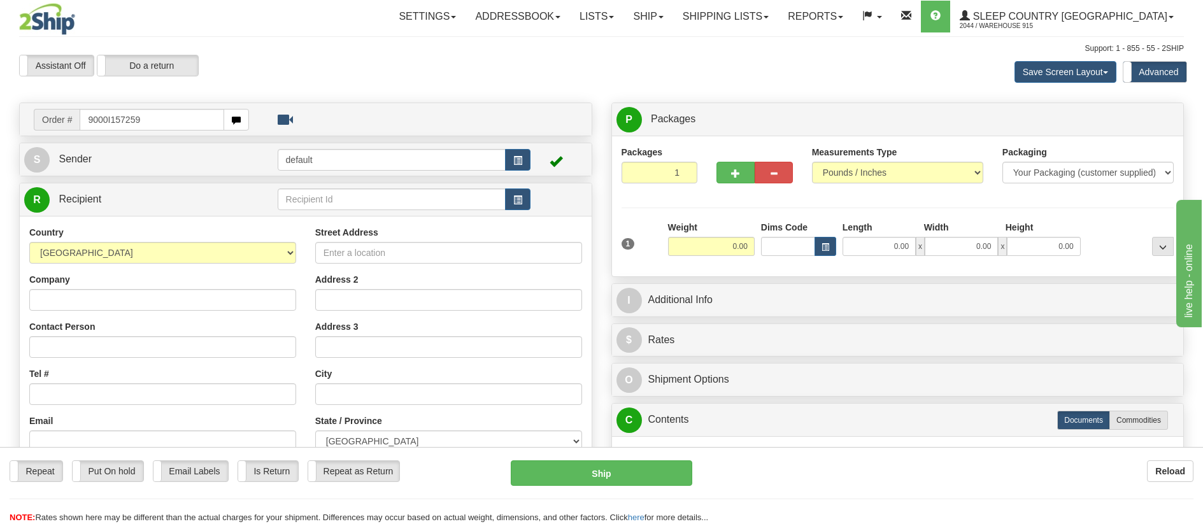
type input "9000I157259"
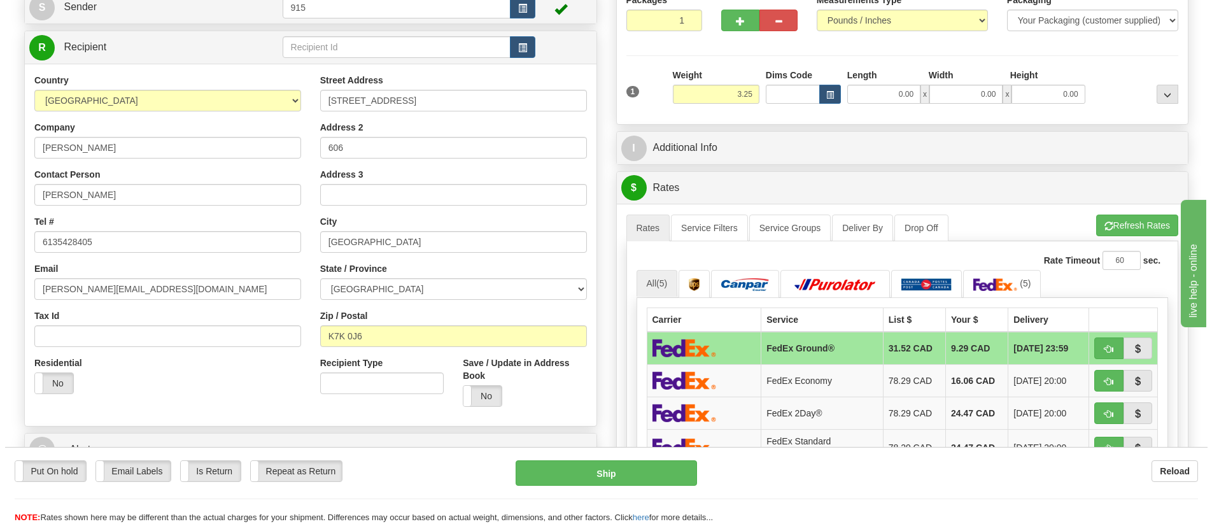
scroll to position [191, 0]
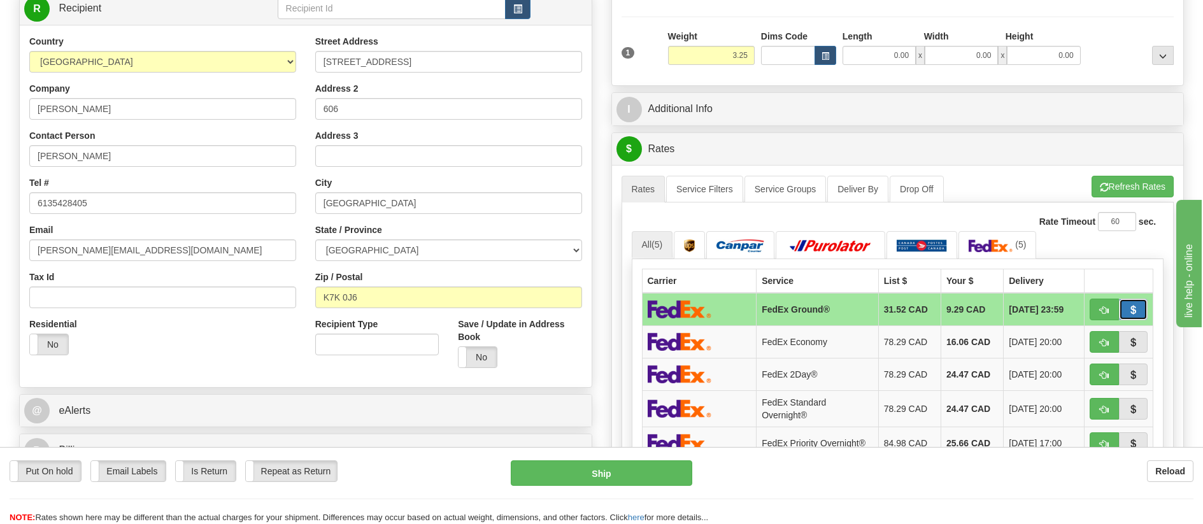
click at [1119, 311] on button "button" at bounding box center [1133, 310] width 29 height 22
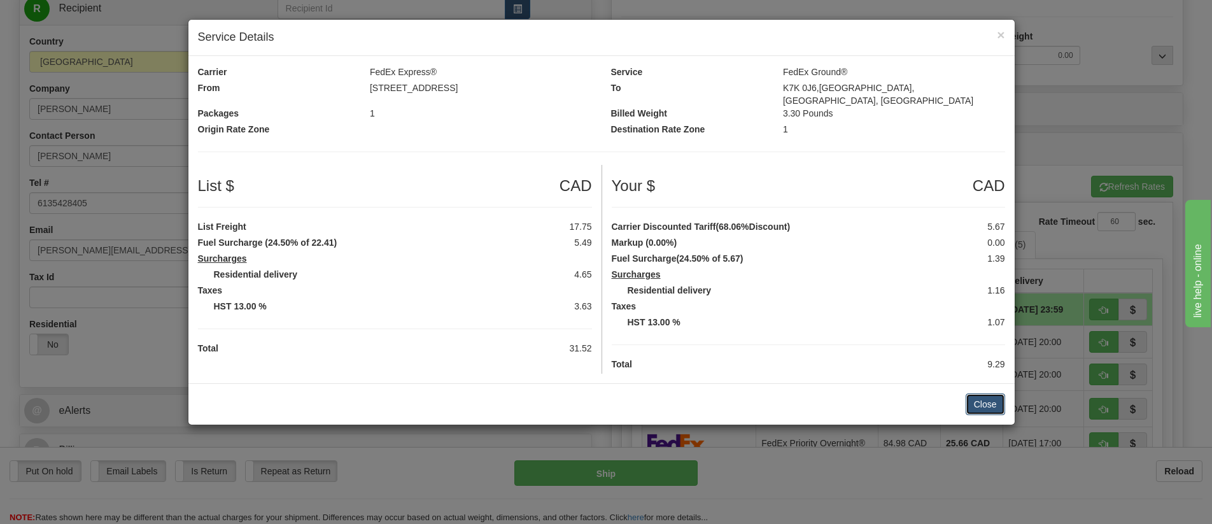
click at [978, 393] on button "Close" at bounding box center [985, 404] width 39 height 22
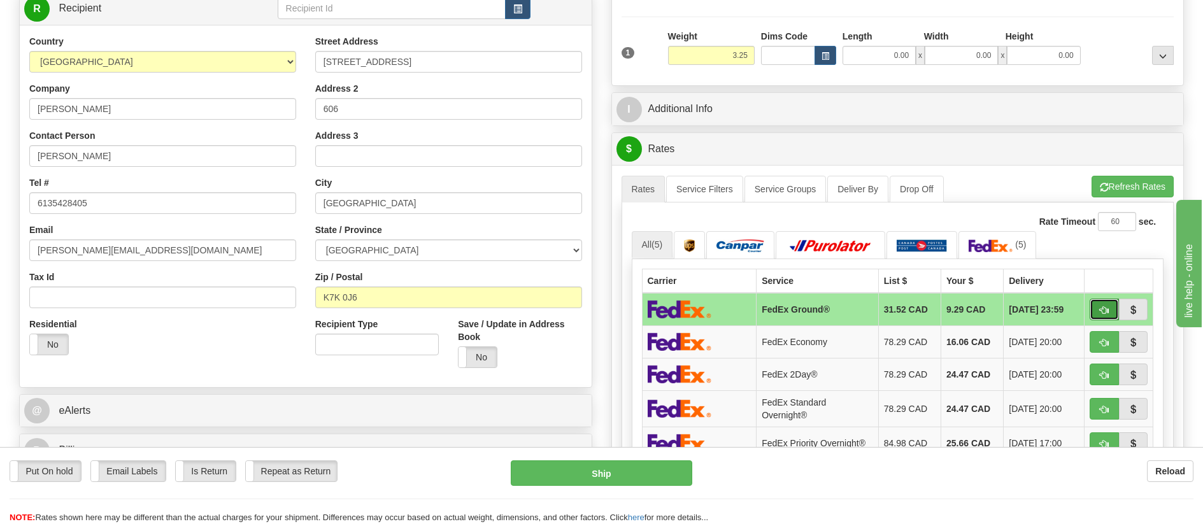
click at [1100, 305] on button "button" at bounding box center [1103, 310] width 29 height 22
type input "92"
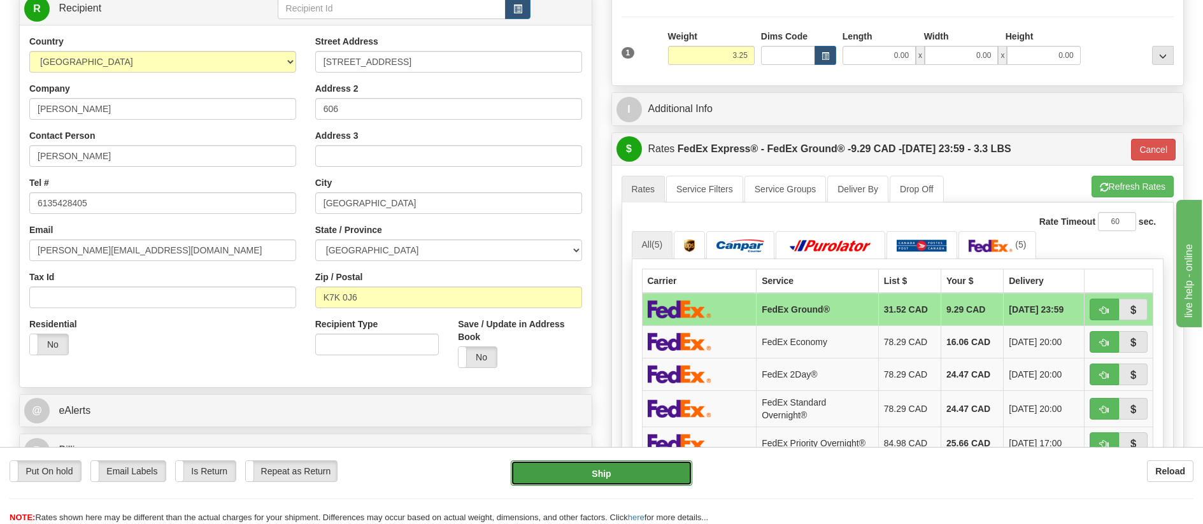
click at [641, 476] on button "Ship" at bounding box center [601, 472] width 181 height 25
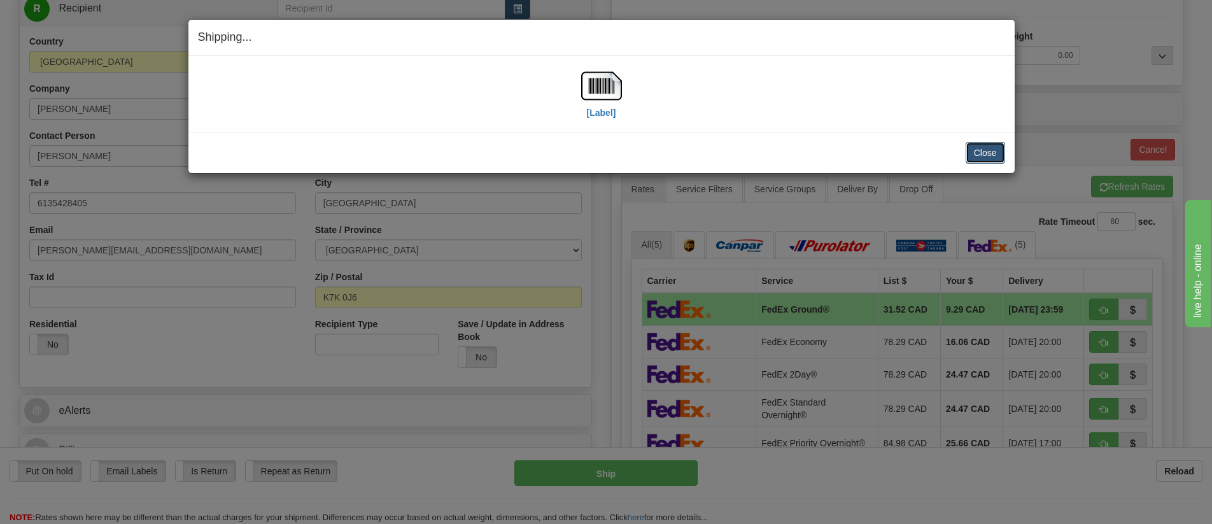
click at [981, 154] on button "Close" at bounding box center [985, 153] width 39 height 22
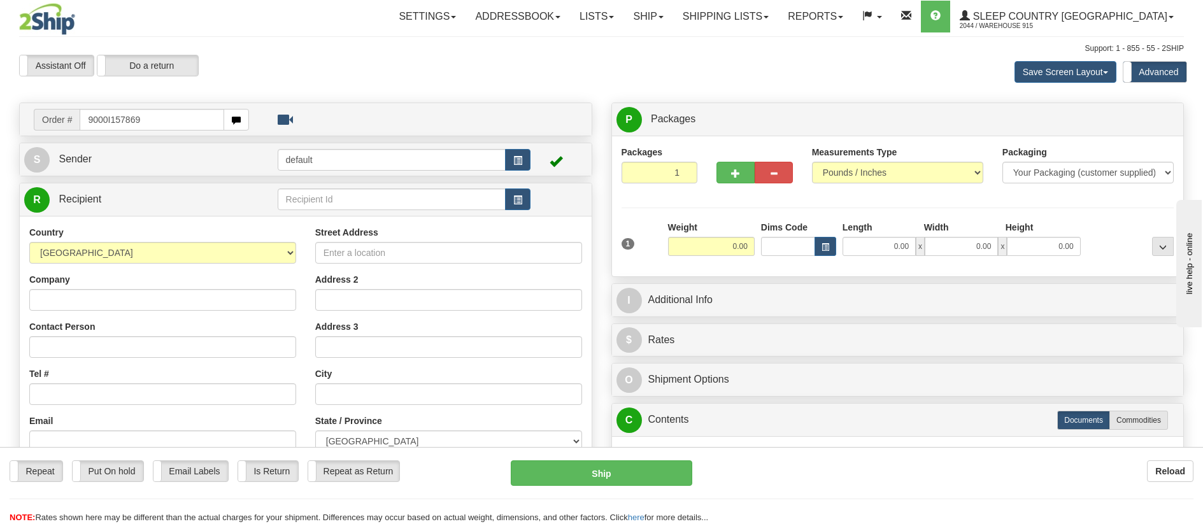
type input "9000I157869"
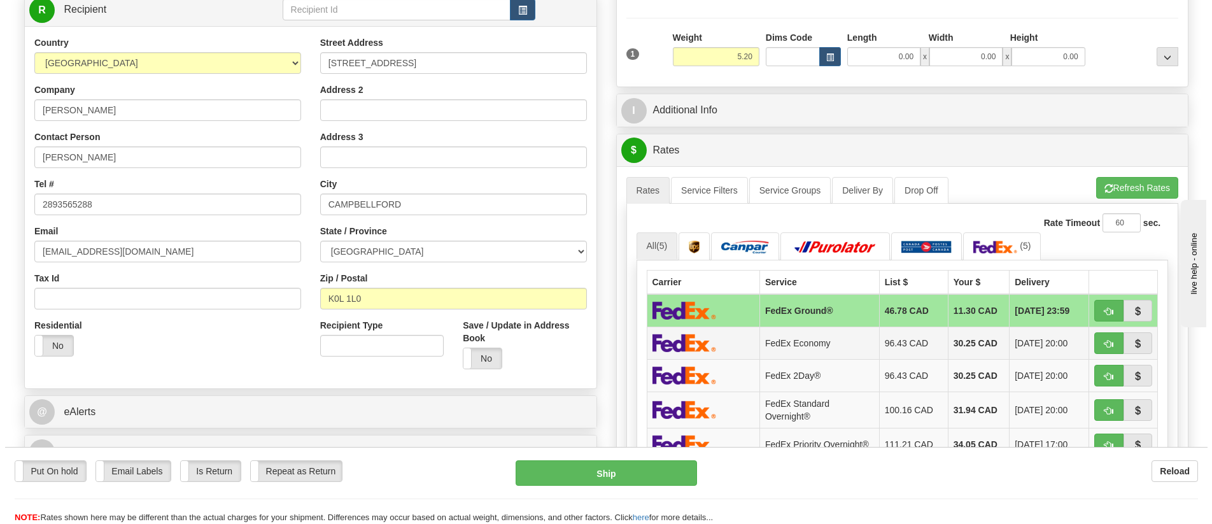
scroll to position [191, 0]
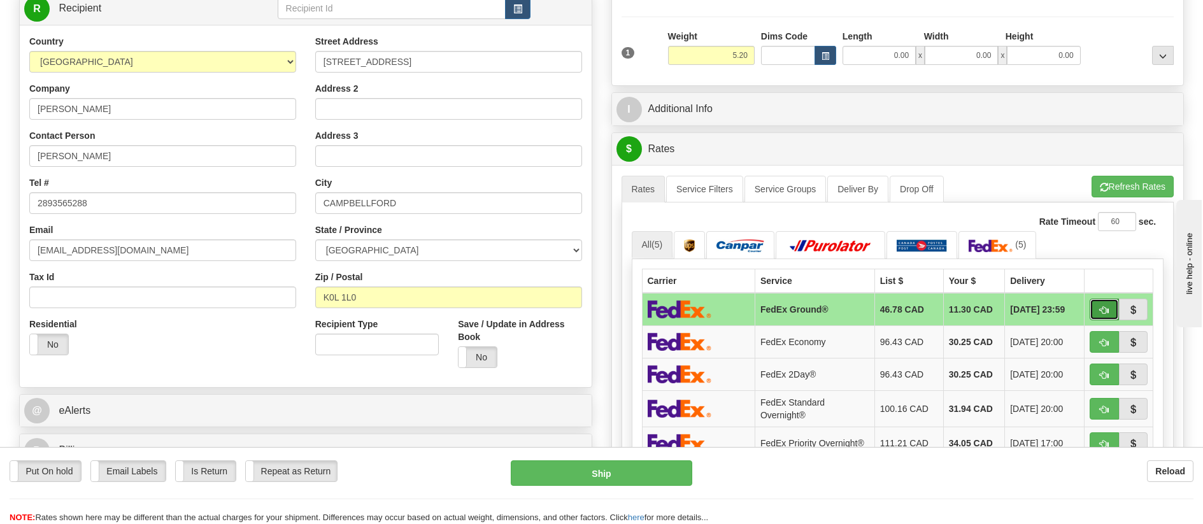
click at [1101, 309] on span "button" at bounding box center [1104, 310] width 9 height 8
type input "92"
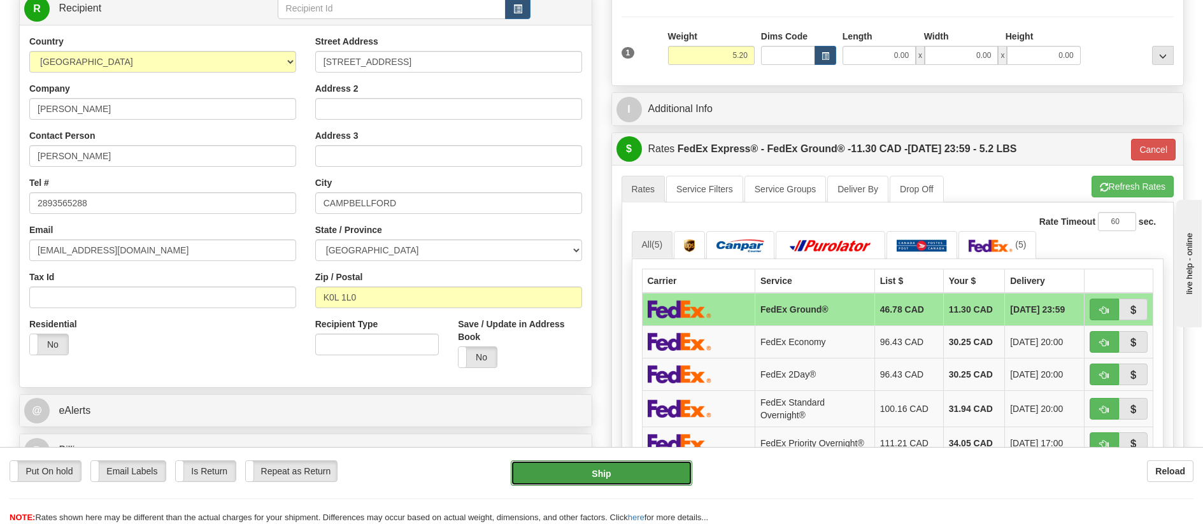
click at [553, 475] on button "Ship" at bounding box center [601, 472] width 181 height 25
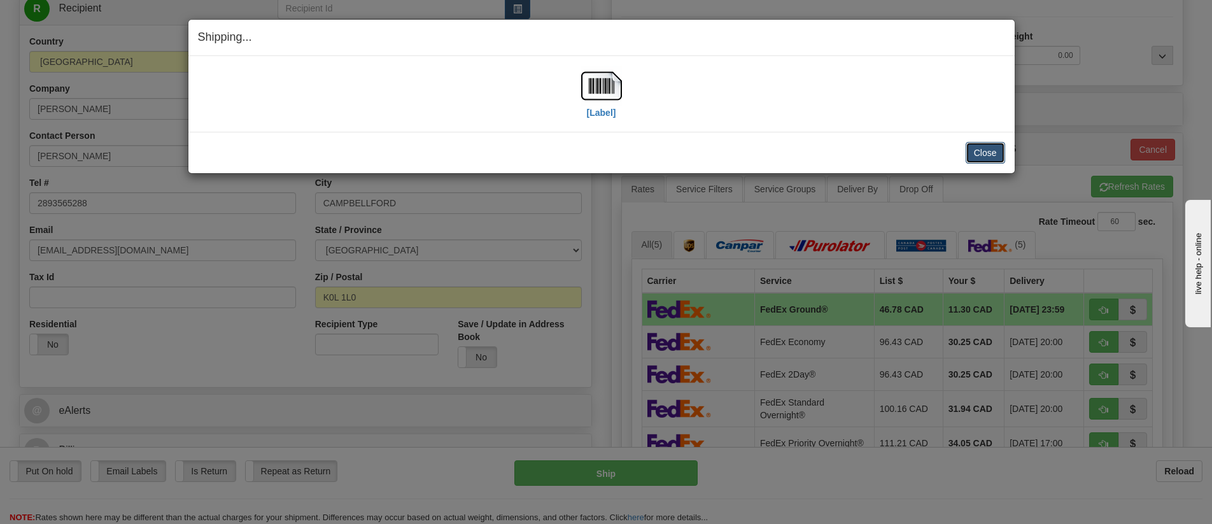
click at [978, 150] on button "Close" at bounding box center [985, 153] width 39 height 22
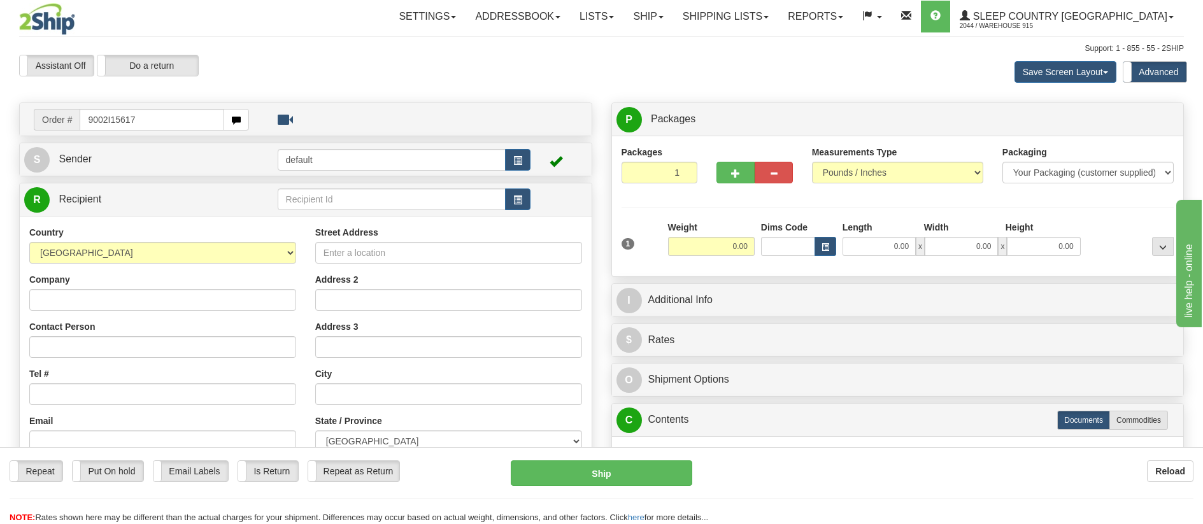
type input "9002I156174"
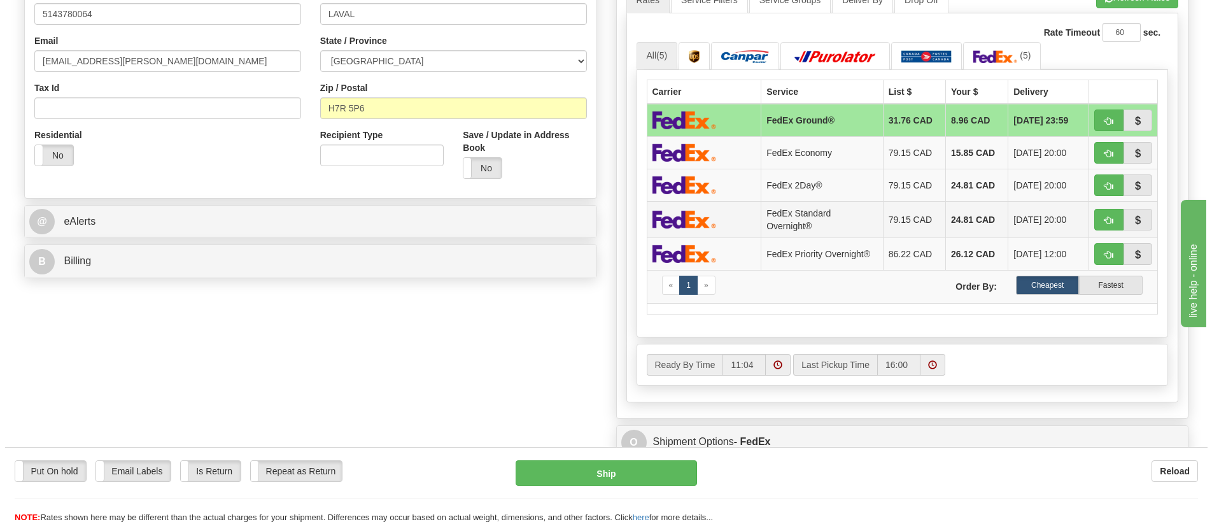
scroll to position [382, 0]
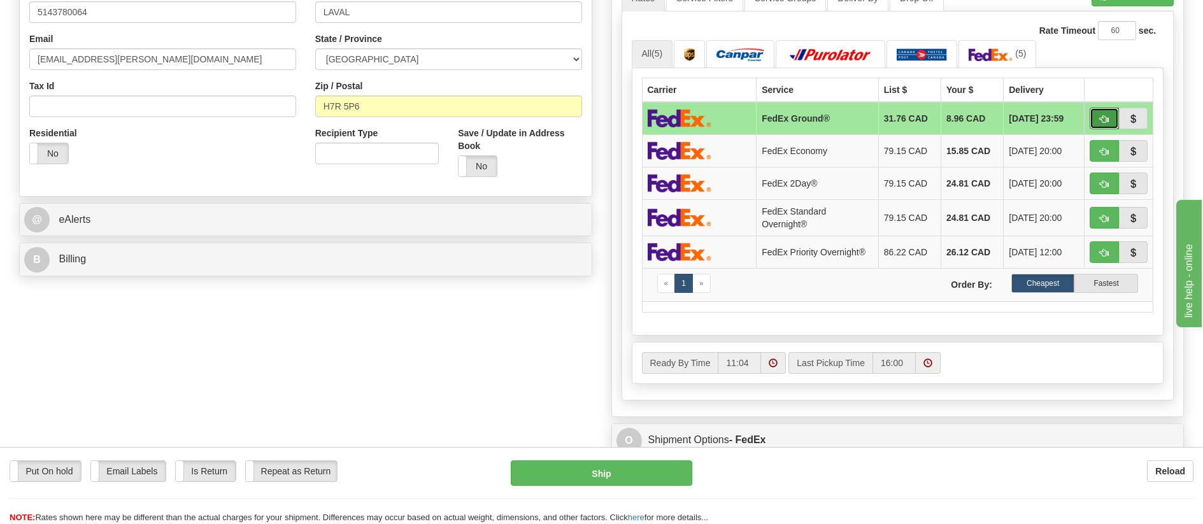
click at [1108, 118] on button "button" at bounding box center [1103, 119] width 29 height 22
type input "92"
click at [624, 470] on button "Ship" at bounding box center [601, 472] width 181 height 25
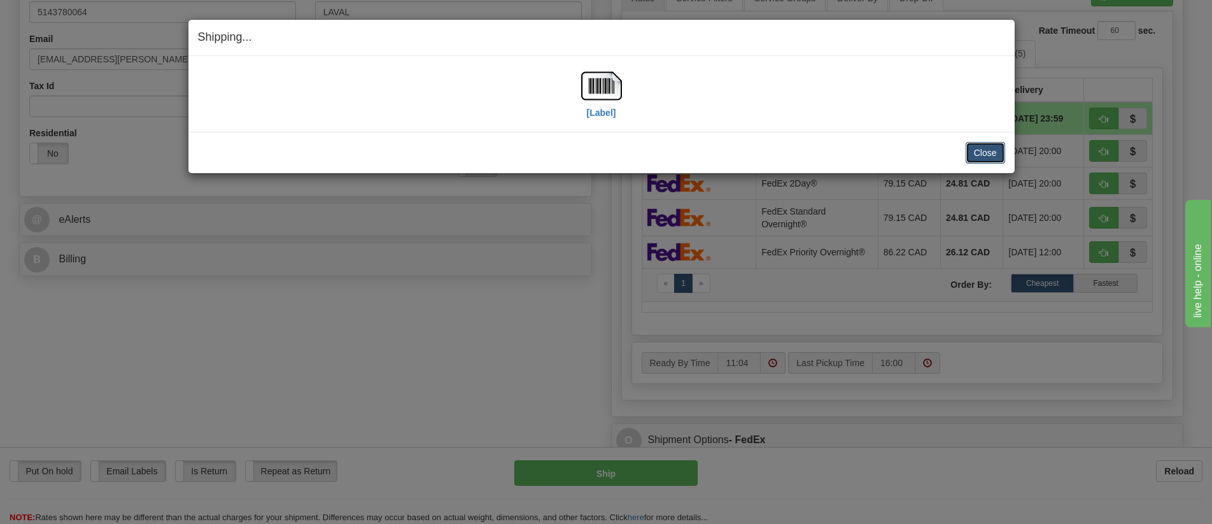
click at [975, 149] on button "Close" at bounding box center [985, 153] width 39 height 22
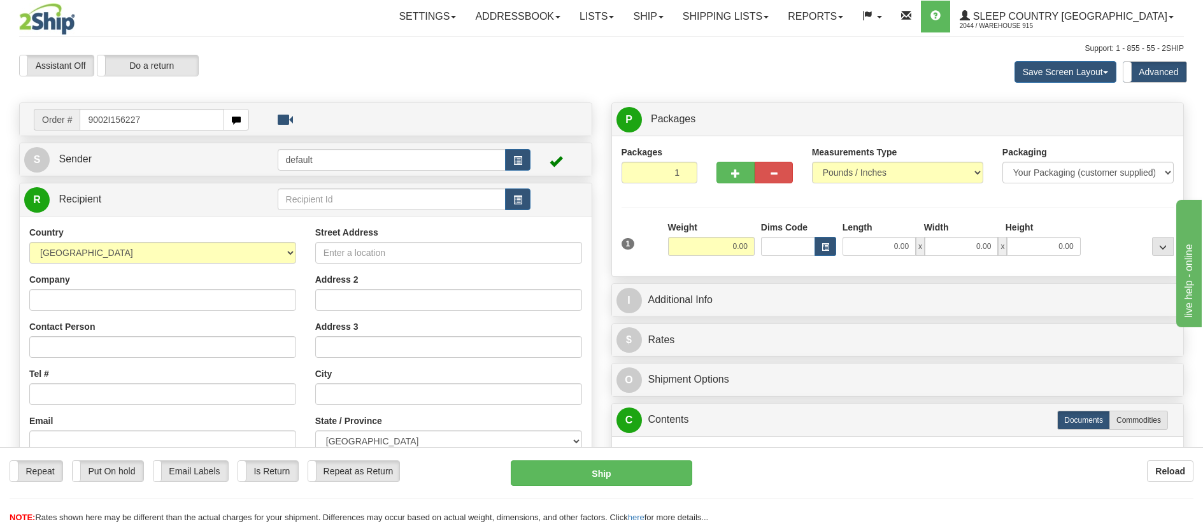
type input "9002I156227"
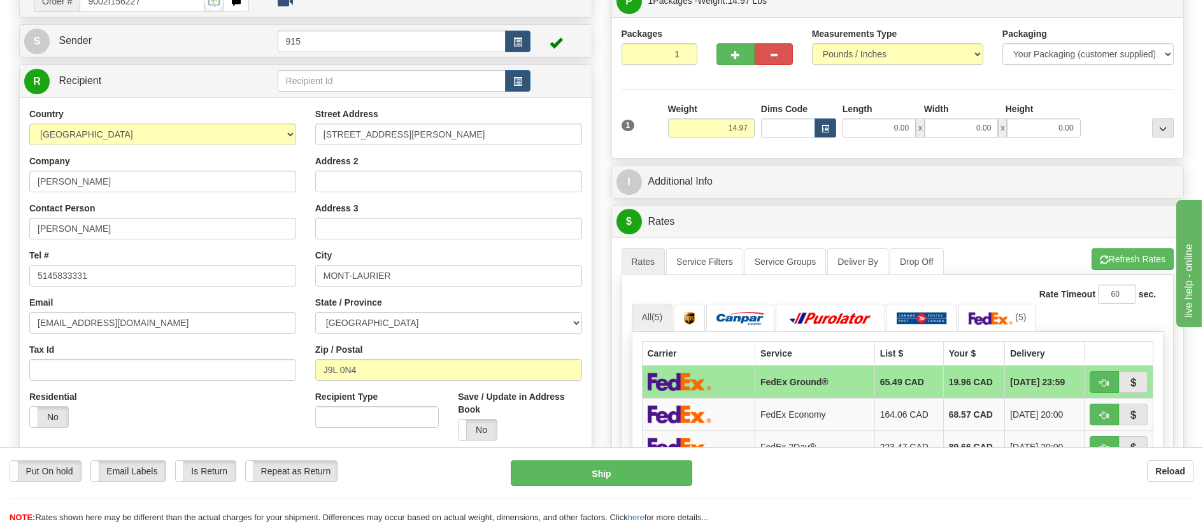
scroll to position [127, 0]
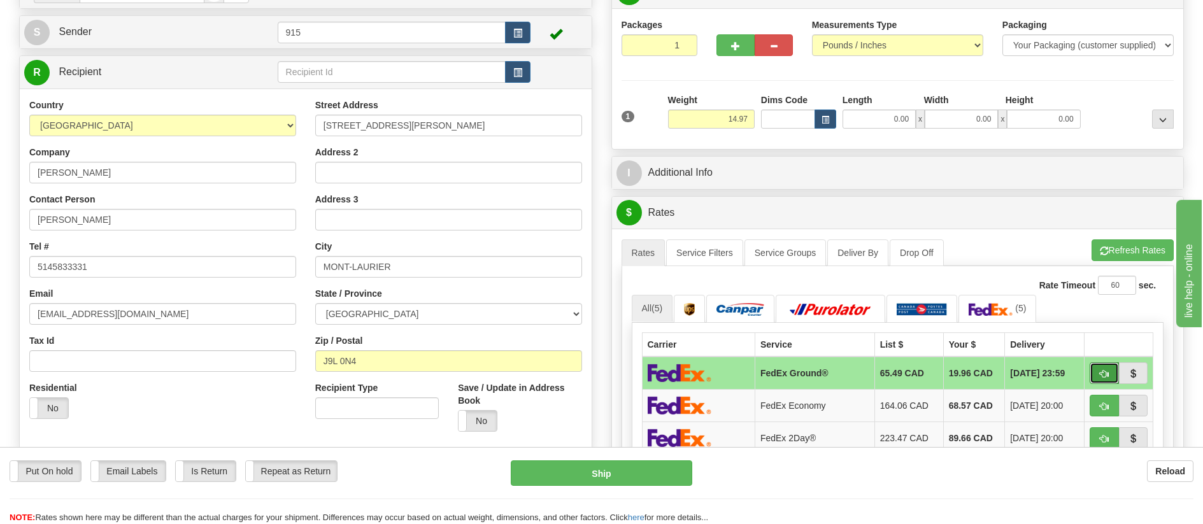
click at [1100, 377] on span "button" at bounding box center [1104, 374] width 9 height 8
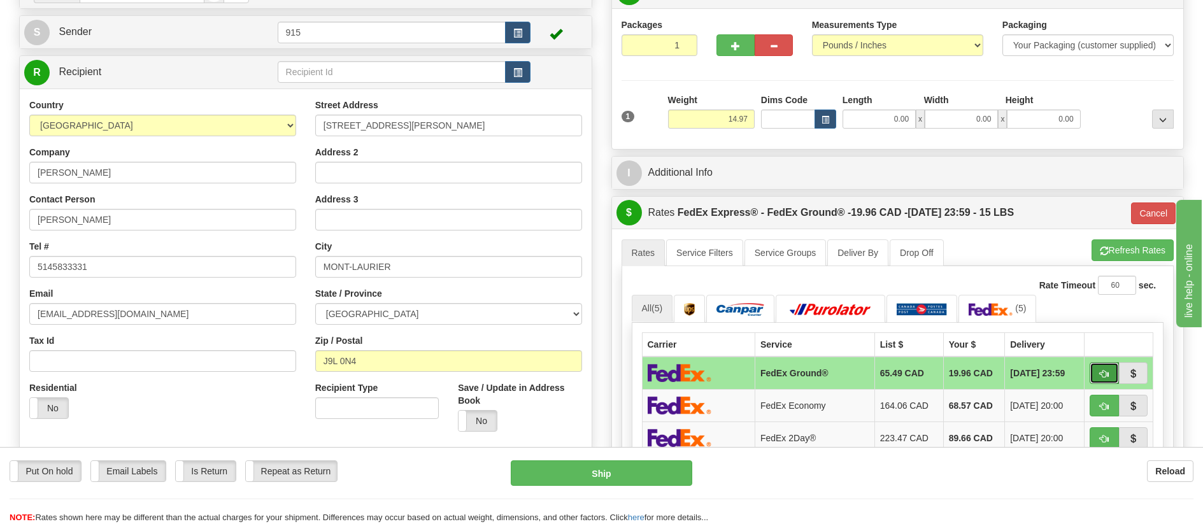
type input "92"
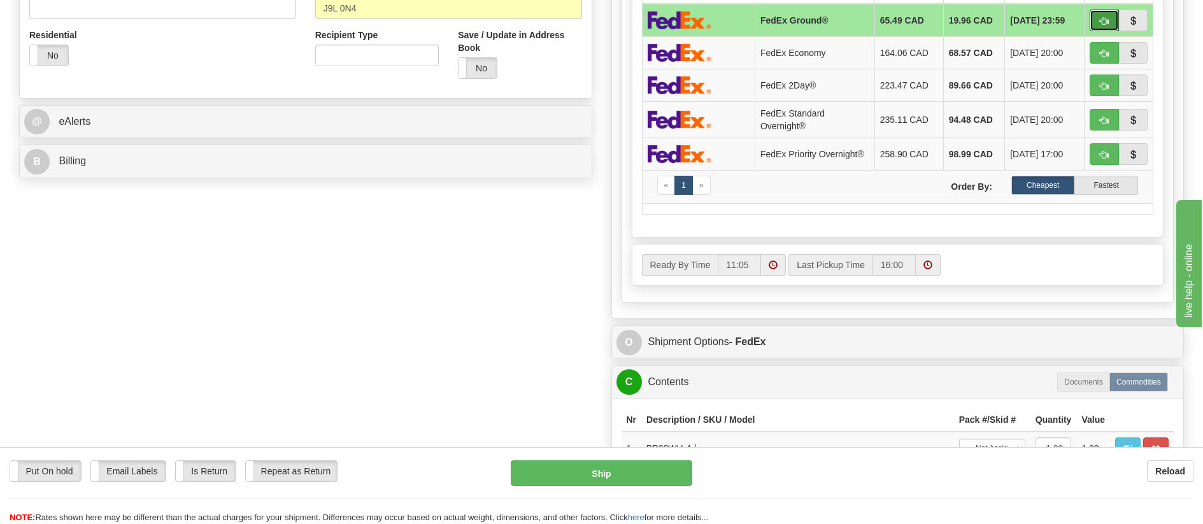
scroll to position [509, 0]
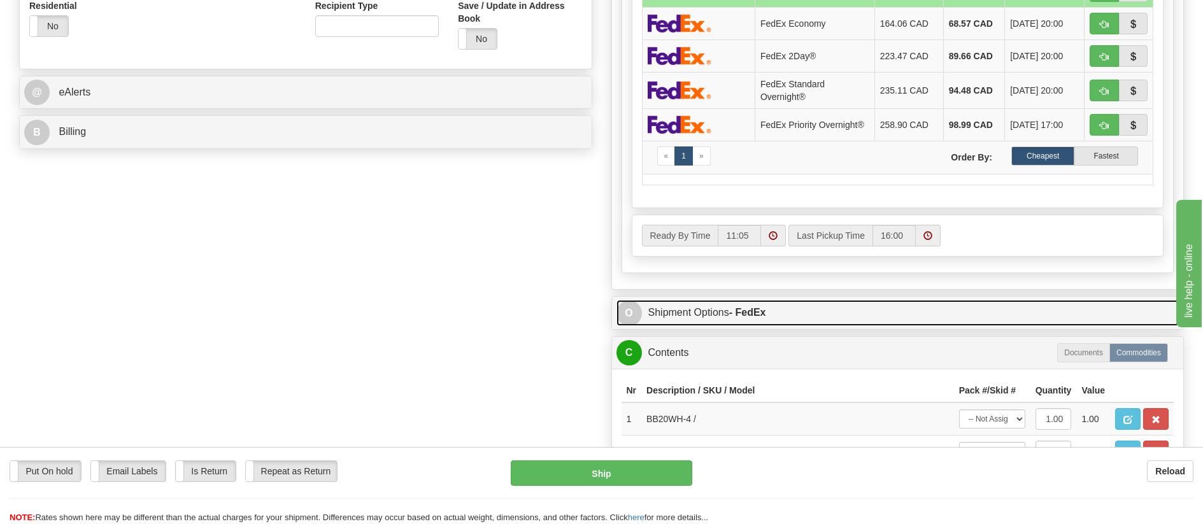
click at [829, 318] on link "O Shipment Options - FedEx" at bounding box center [897, 313] width 563 height 26
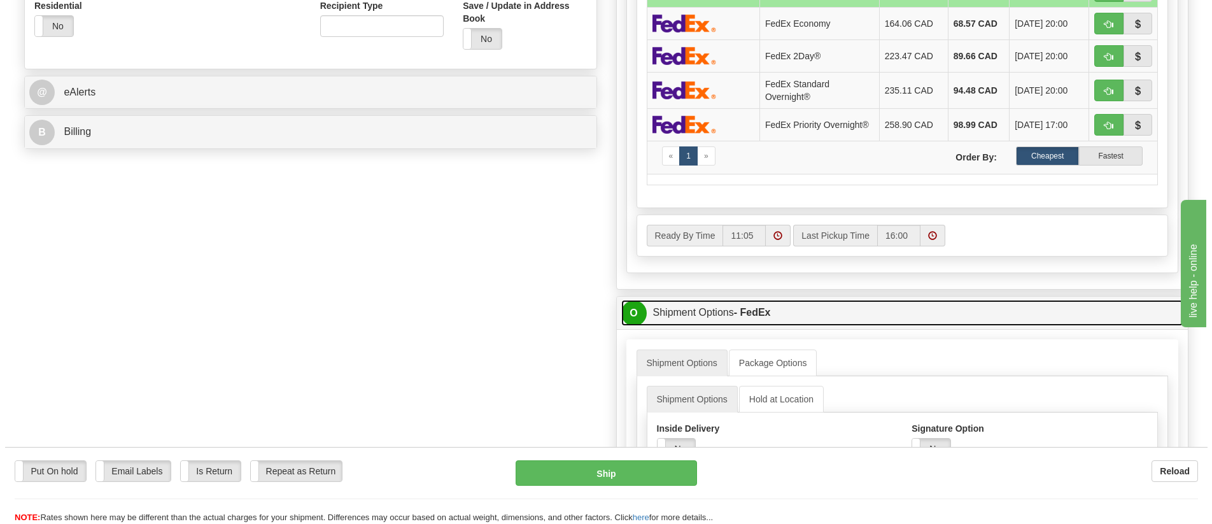
scroll to position [764, 0]
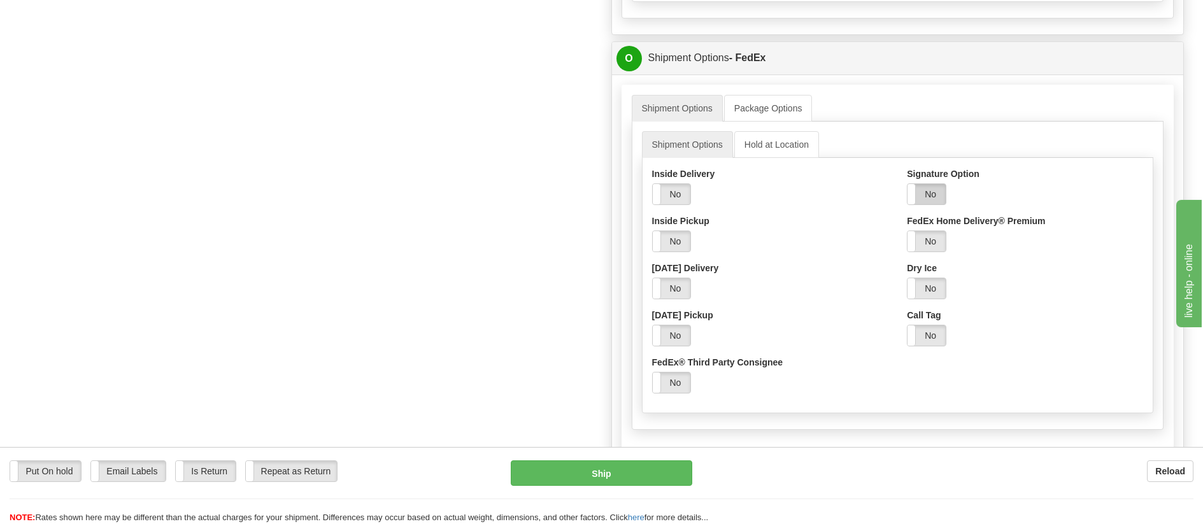
click at [934, 196] on label "No" at bounding box center [926, 194] width 38 height 20
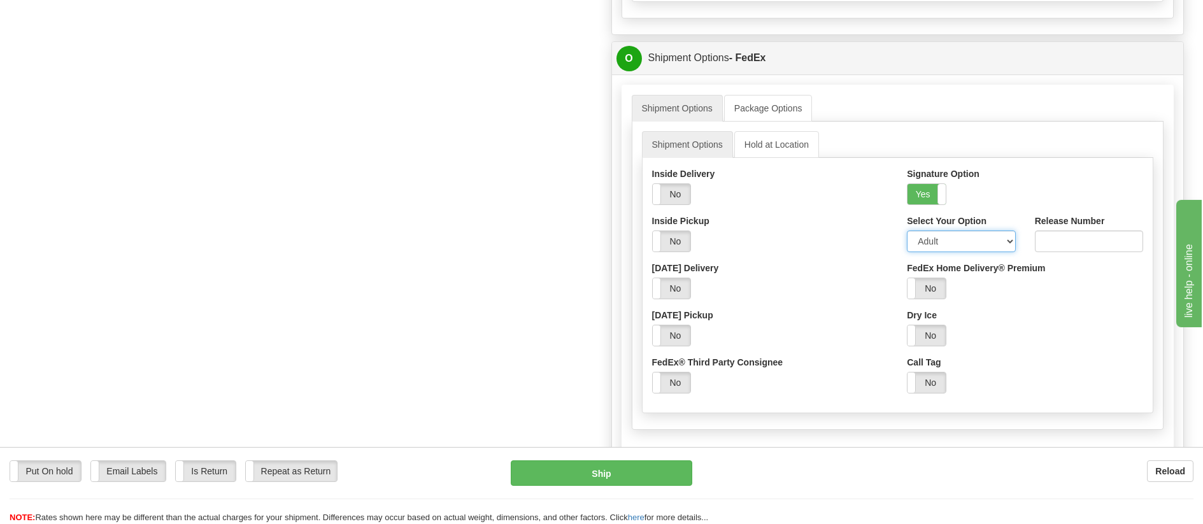
click at [934, 245] on select "Adult Direct Indirect No Signature Required Service Default" at bounding box center [961, 241] width 108 height 22
select select "2"
click at [907, 234] on select "Adult Direct Indirect No Signature Required Service Default" at bounding box center [961, 241] width 108 height 22
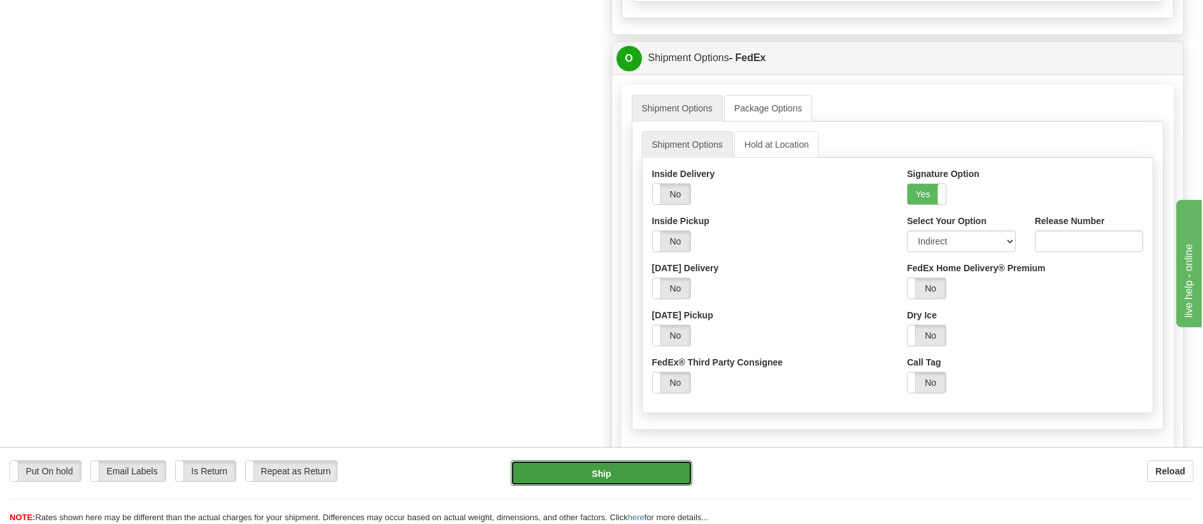
click at [616, 472] on button "Ship" at bounding box center [601, 472] width 181 height 25
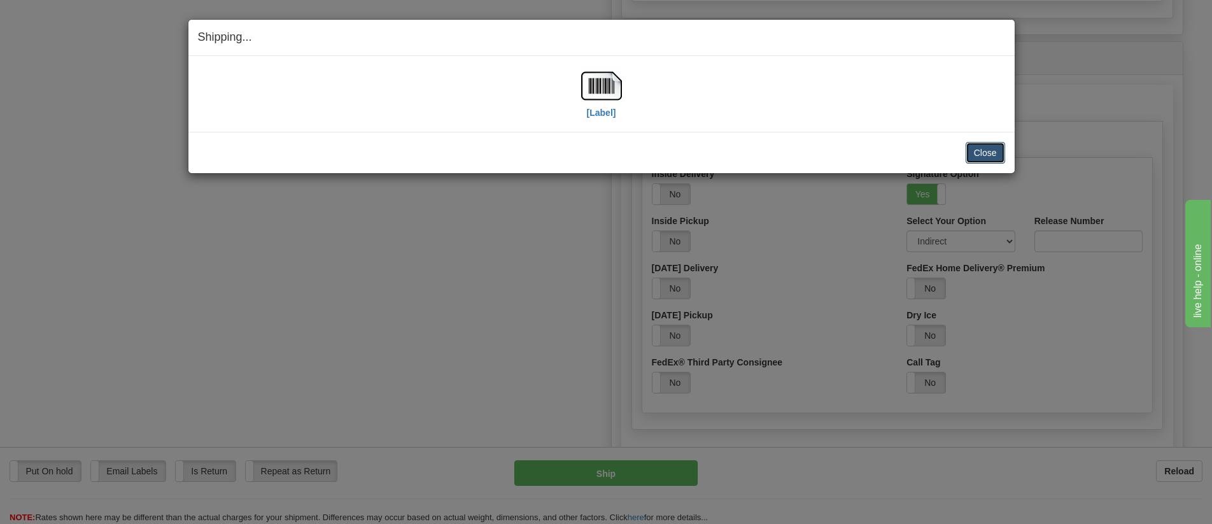
click at [978, 150] on button "Close" at bounding box center [985, 153] width 39 height 22
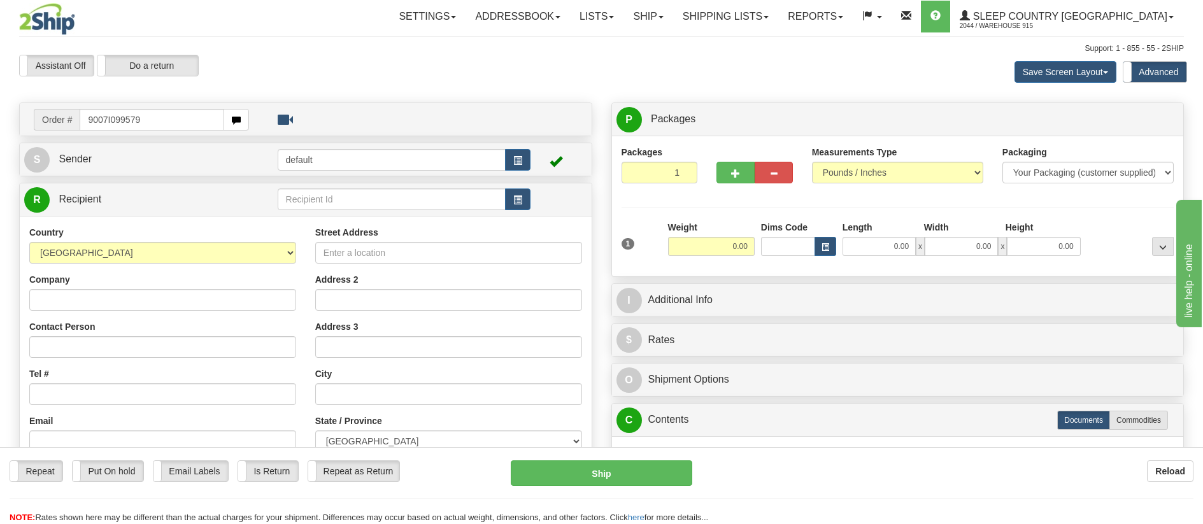
type input "9007I099579"
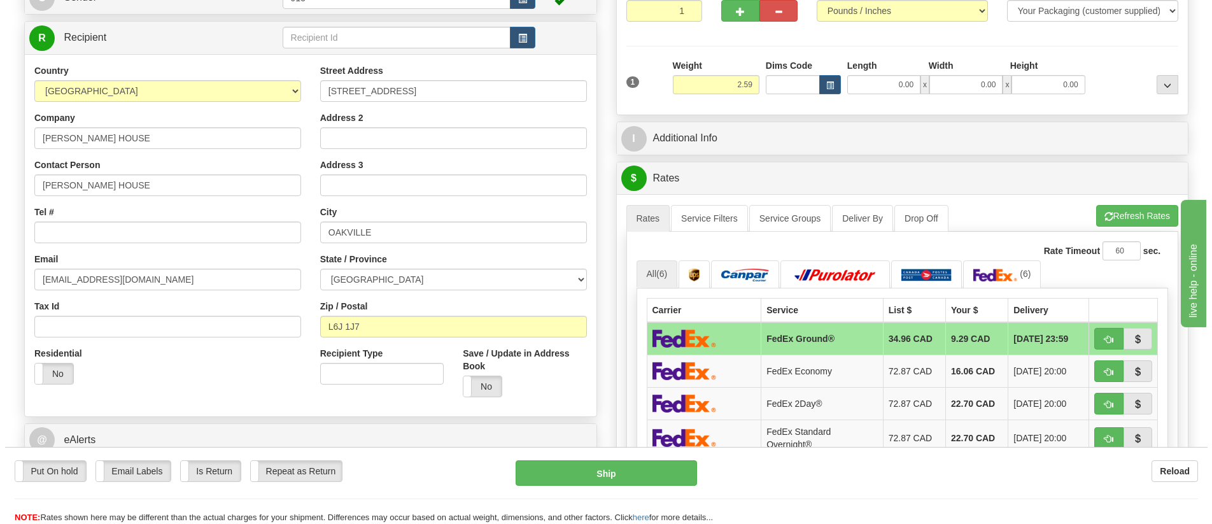
scroll to position [191, 0]
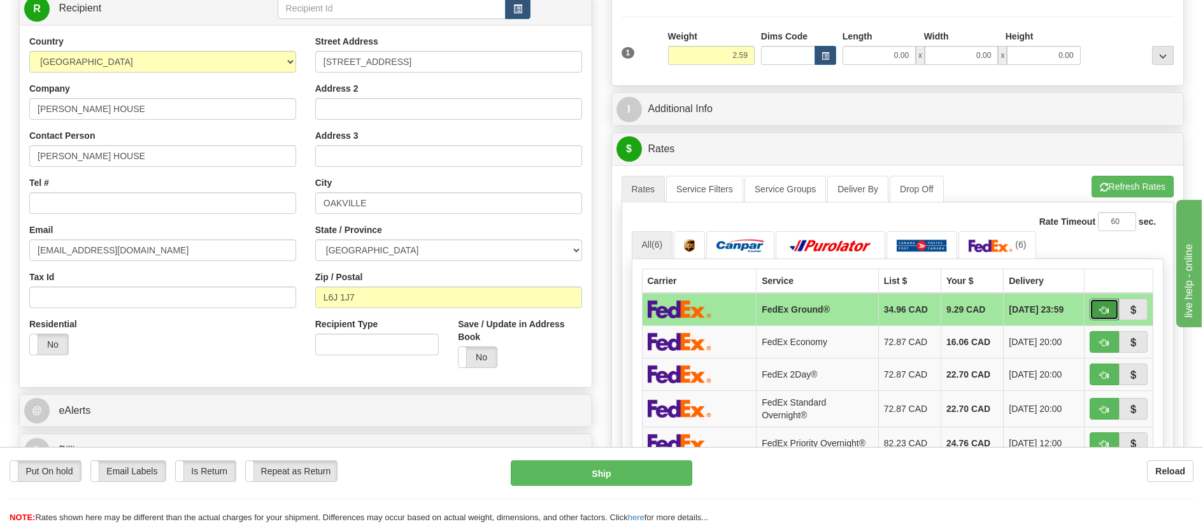
click at [1107, 307] on span "button" at bounding box center [1104, 310] width 9 height 8
type input "92"
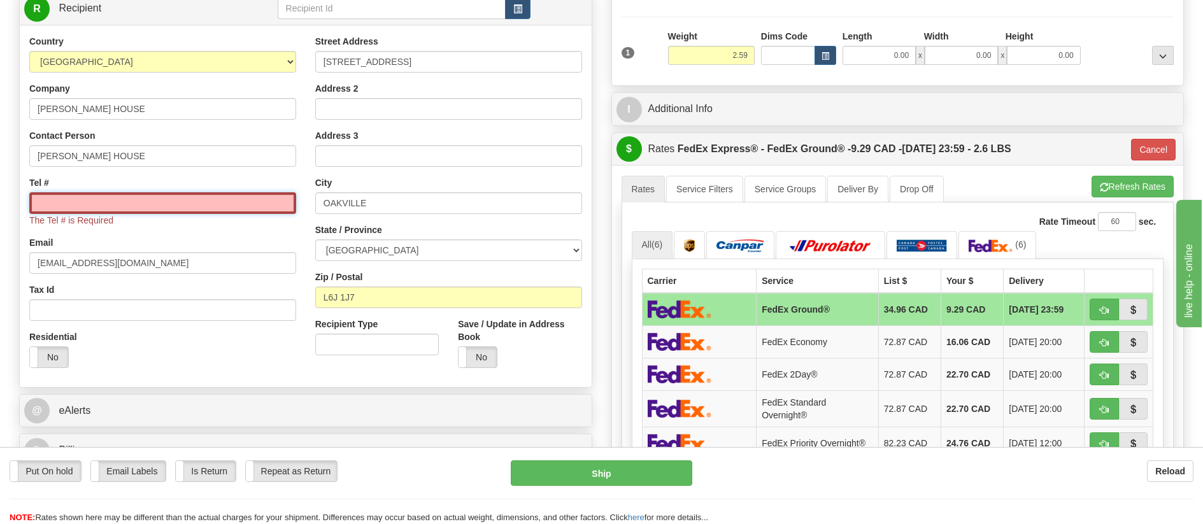
click at [195, 205] on input "Tel #" at bounding box center [162, 203] width 267 height 22
click at [224, 233] on div "Country [GEOGRAPHIC_DATA] [GEOGRAPHIC_DATA] [GEOGRAPHIC_DATA] [GEOGRAPHIC_DATA]…" at bounding box center [163, 206] width 286 height 343
click at [186, 210] on input "Tel #" at bounding box center [162, 203] width 267 height 22
click at [159, 198] on input "Tel #" at bounding box center [162, 203] width 267 height 22
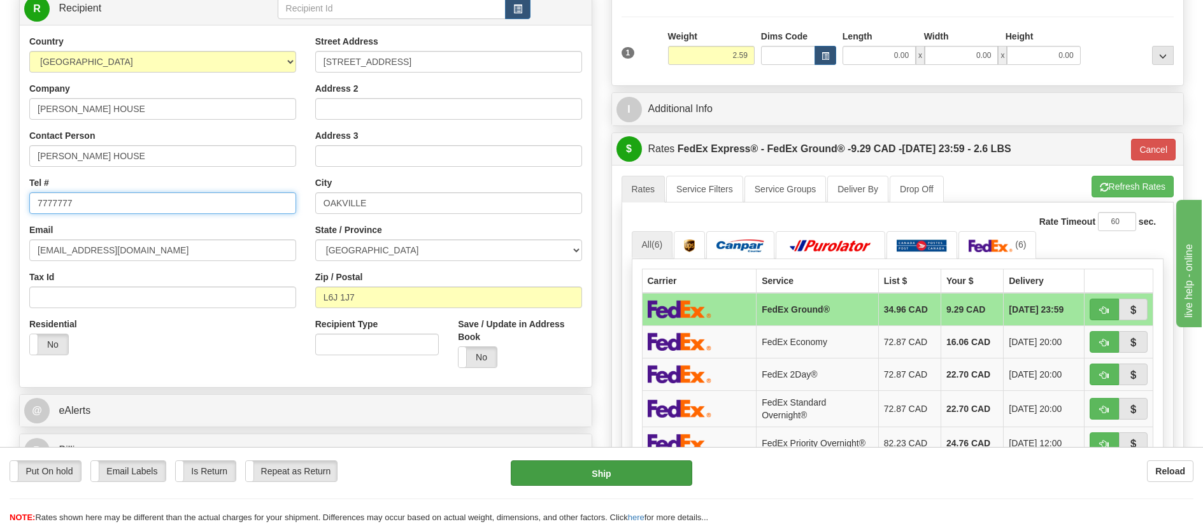
type input "7777777"
click at [533, 467] on button "Ship" at bounding box center [601, 472] width 181 height 25
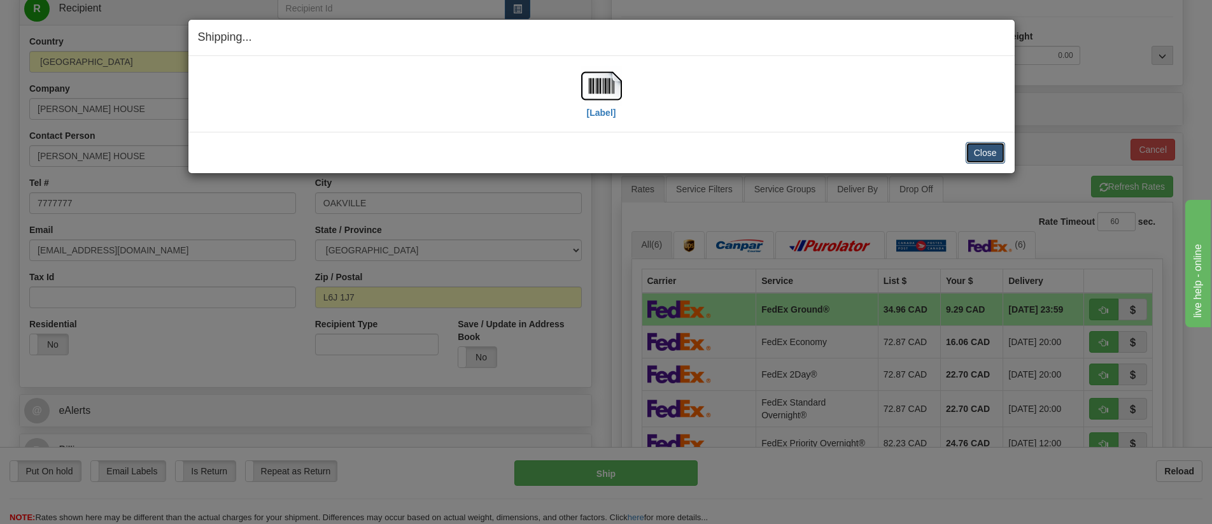
click at [1002, 155] on button "Close" at bounding box center [985, 153] width 39 height 22
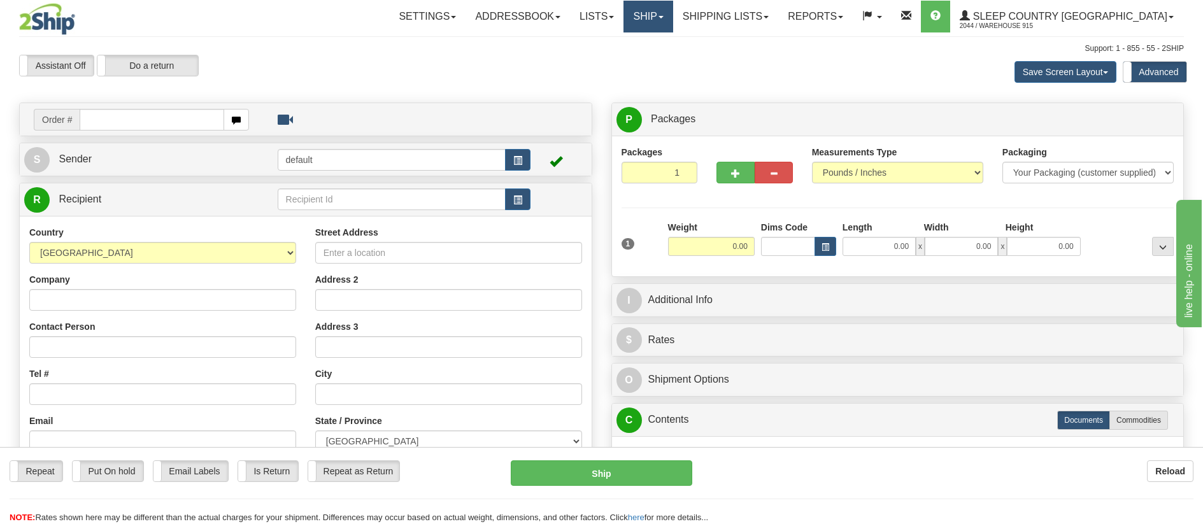
click at [672, 19] on link "Ship" at bounding box center [647, 17] width 49 height 32
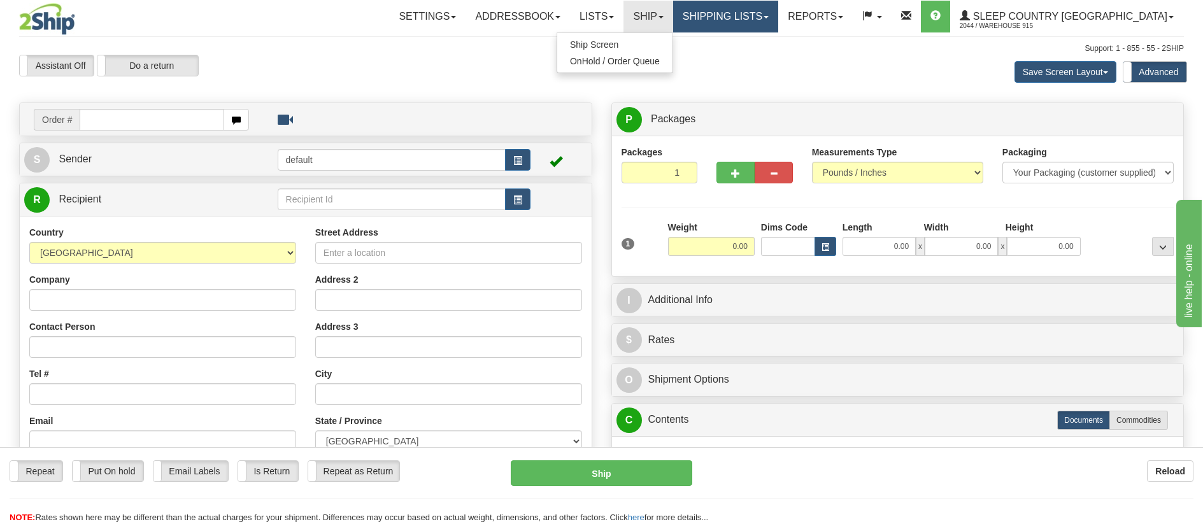
click at [732, 15] on link "Shipping lists" at bounding box center [725, 17] width 105 height 32
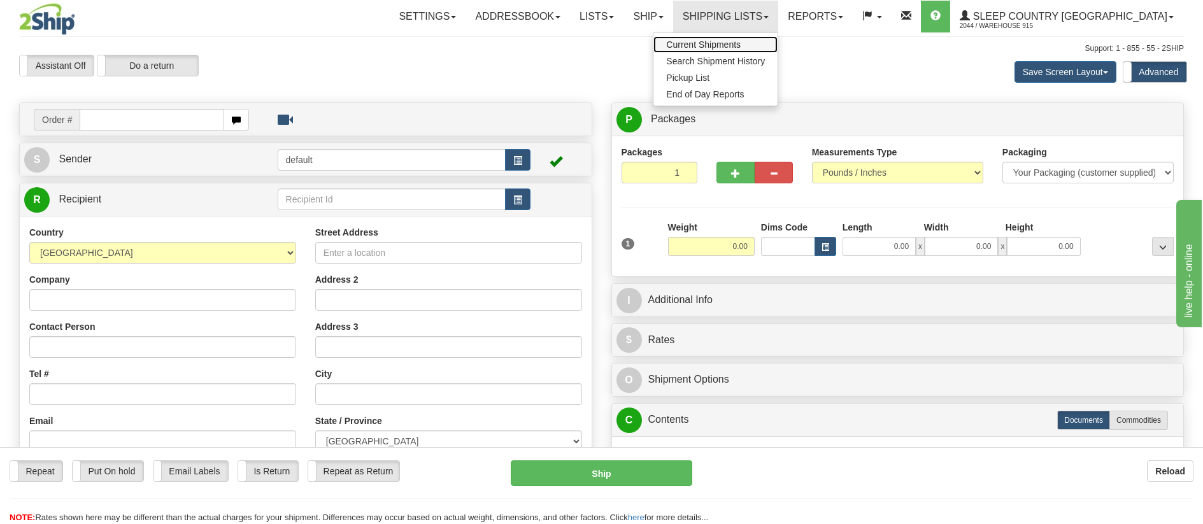
click at [740, 39] on span "Current Shipments" at bounding box center [703, 44] width 74 height 10
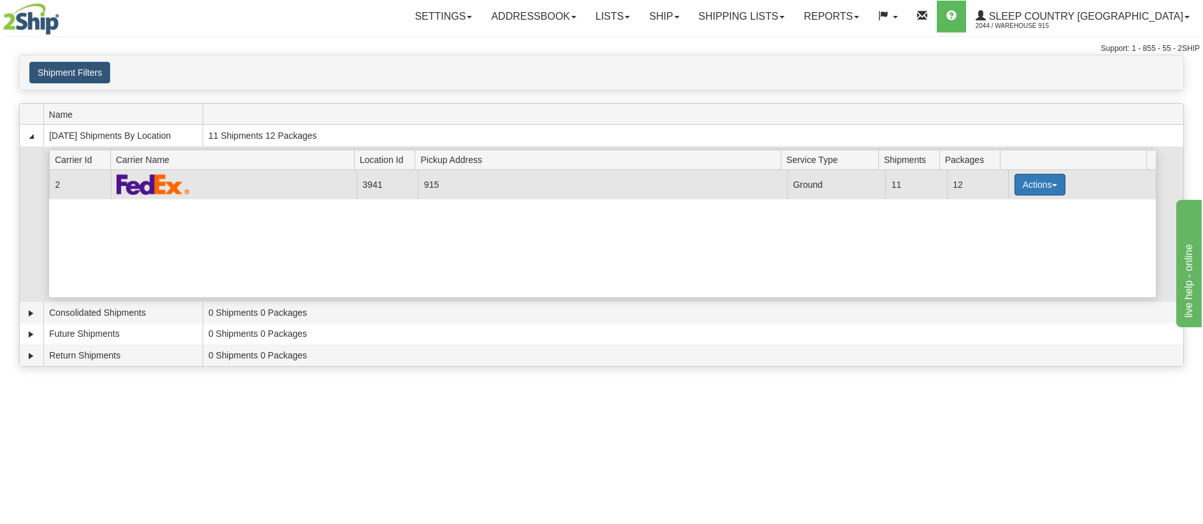
click at [1046, 187] on button "Actions" at bounding box center [1039, 185] width 51 height 22
click at [990, 276] on span "Print" at bounding box center [988, 274] width 26 height 9
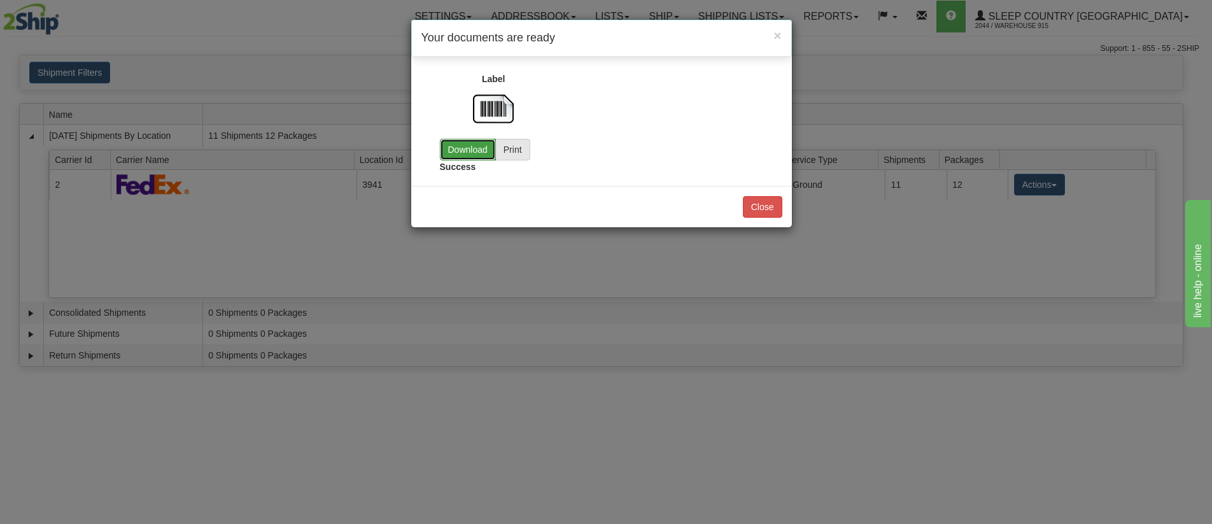
click at [476, 144] on link "Download" at bounding box center [468, 150] width 56 height 22
click at [746, 206] on button "Close" at bounding box center [762, 207] width 39 height 22
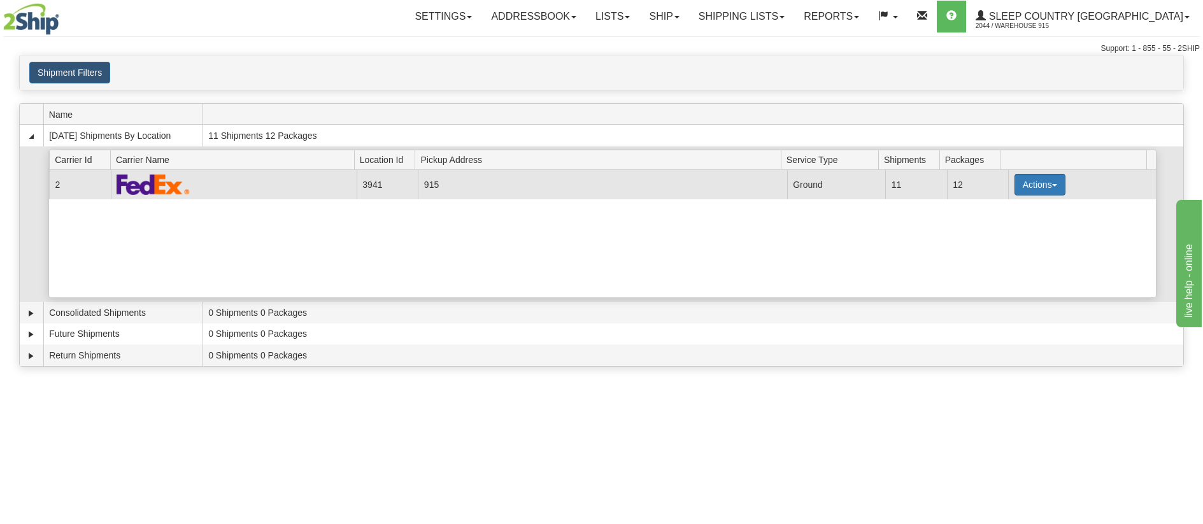
click at [1045, 183] on button "Actions" at bounding box center [1039, 185] width 51 height 22
click at [1008, 227] on link "Close" at bounding box center [1014, 225] width 102 height 17
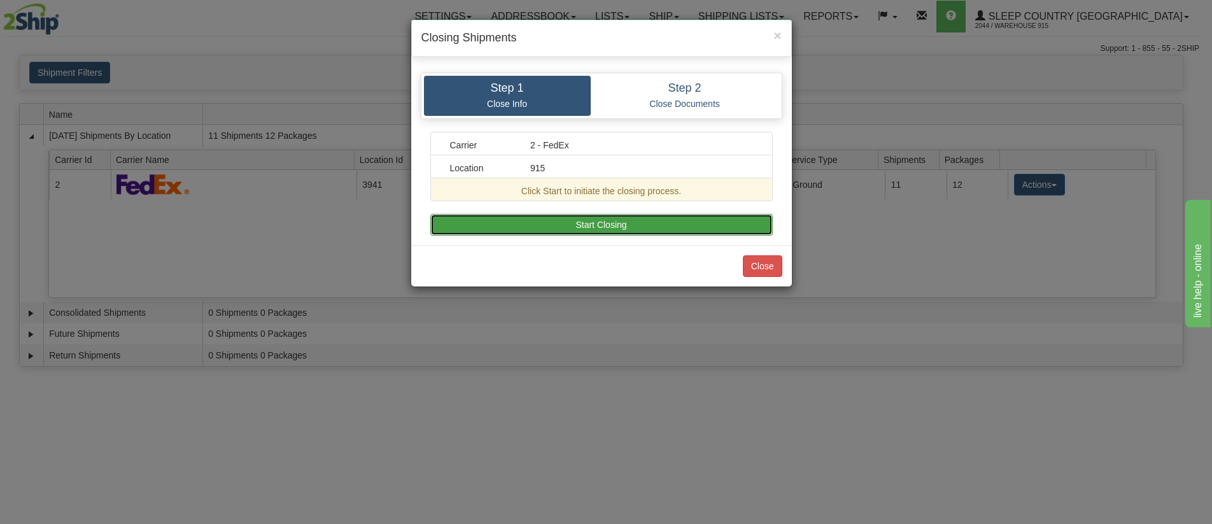
click at [605, 224] on button "Start Closing" at bounding box center [601, 225] width 343 height 22
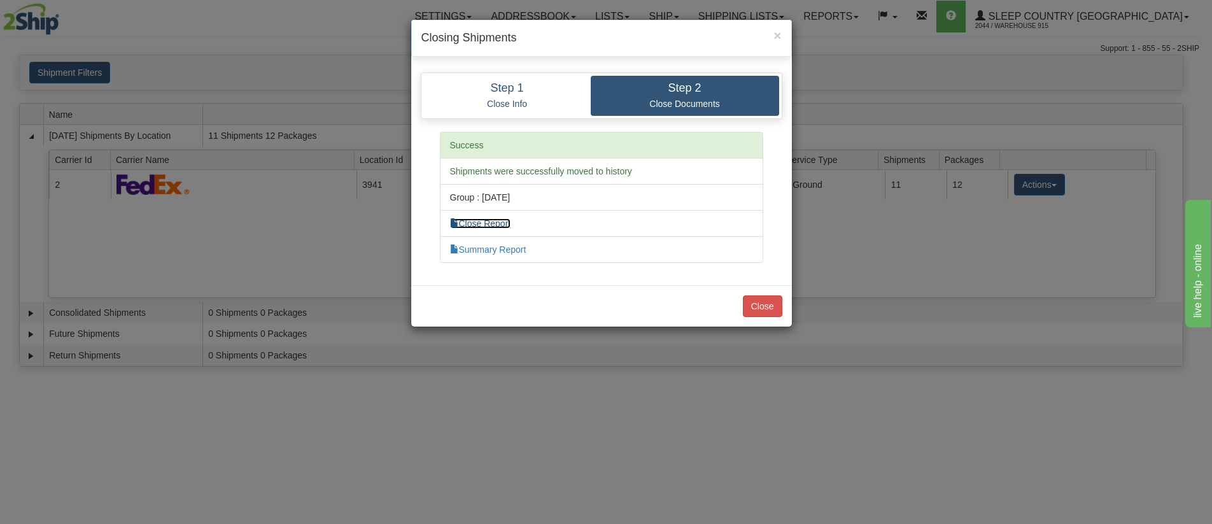
click at [486, 222] on link "Close Report" at bounding box center [480, 223] width 61 height 10
click at [759, 299] on button "Close" at bounding box center [762, 306] width 39 height 22
